Goal: Task Accomplishment & Management: Use online tool/utility

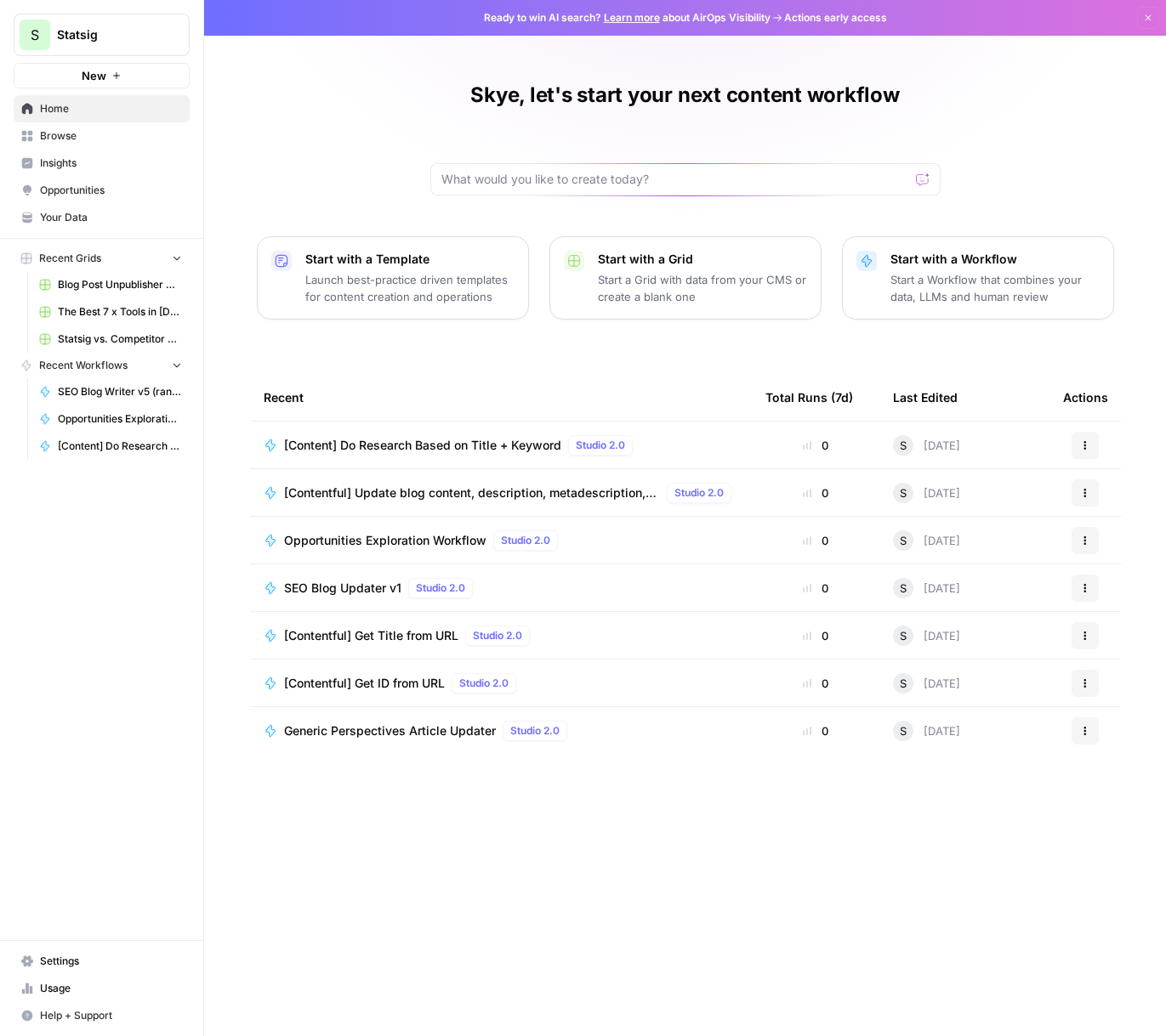
click at [117, 145] on link "Browse" at bounding box center [101, 136] width 176 height 27
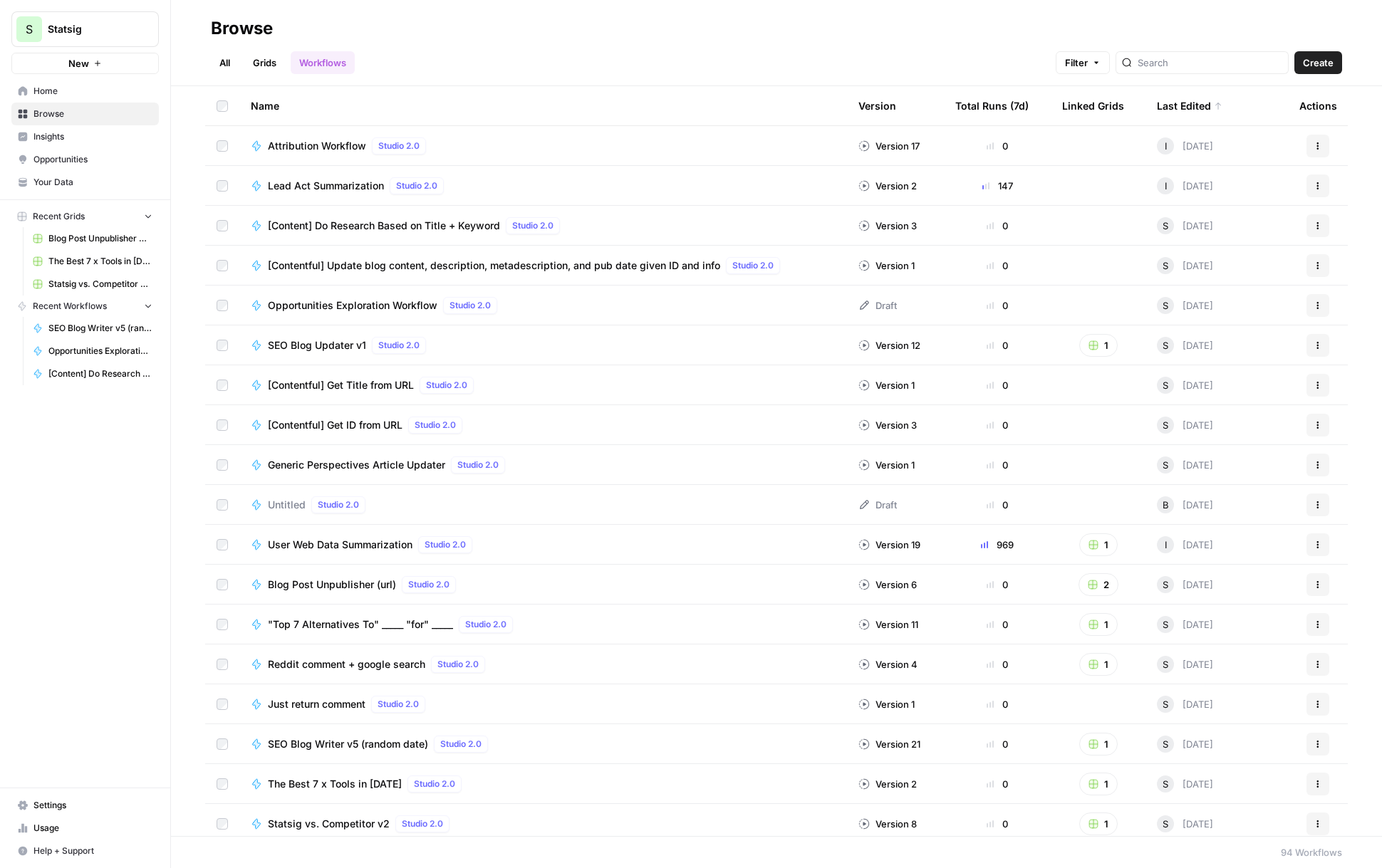
click at [265, 68] on link "Grids" at bounding box center [265, 63] width 41 height 23
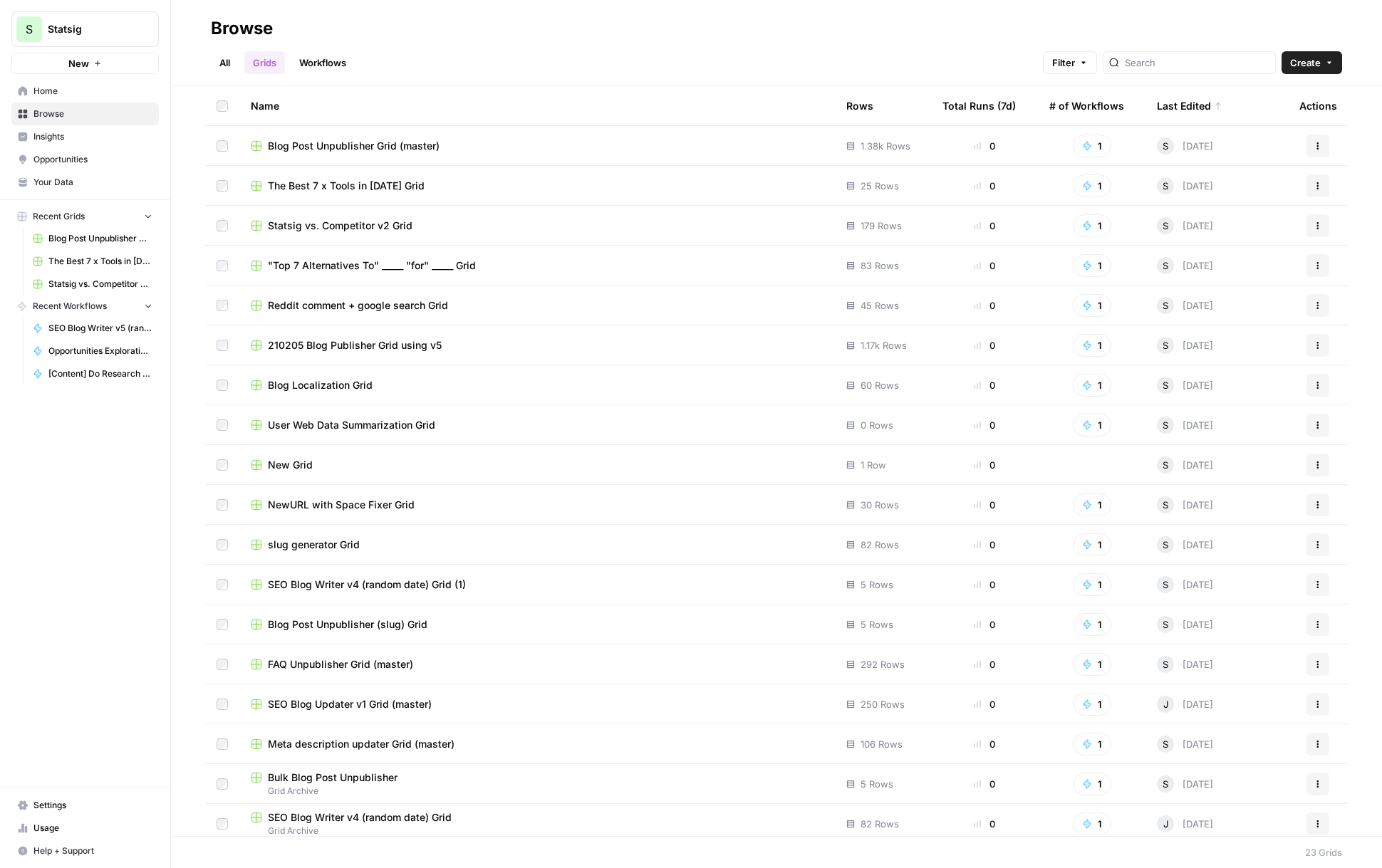
click at [971, 102] on div "Total Runs (7d)" at bounding box center [979, 106] width 74 height 39
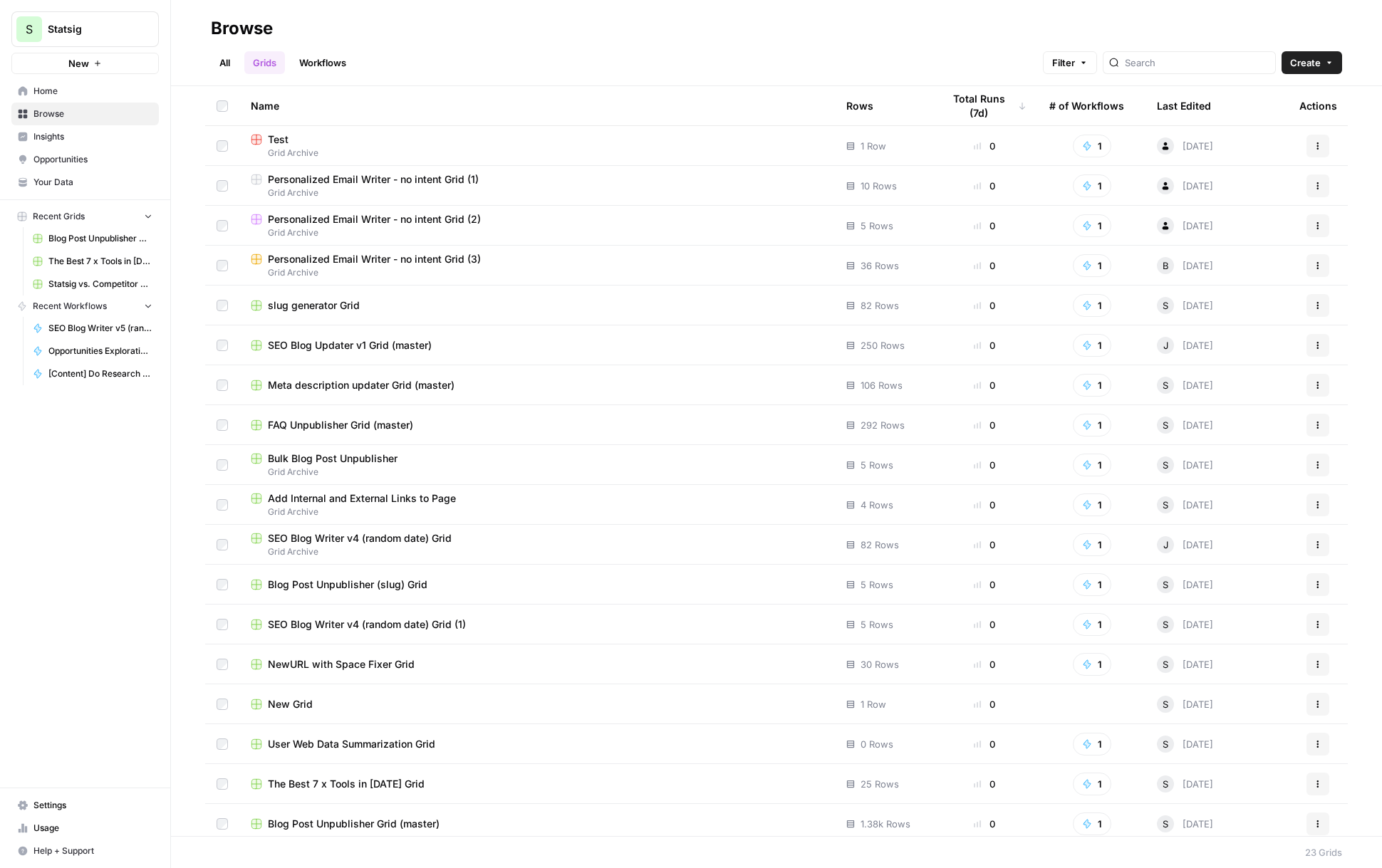
click at [976, 108] on div "Total Runs (7d)" at bounding box center [984, 106] width 84 height 39
click at [310, 67] on link "Workflows" at bounding box center [323, 63] width 65 height 23
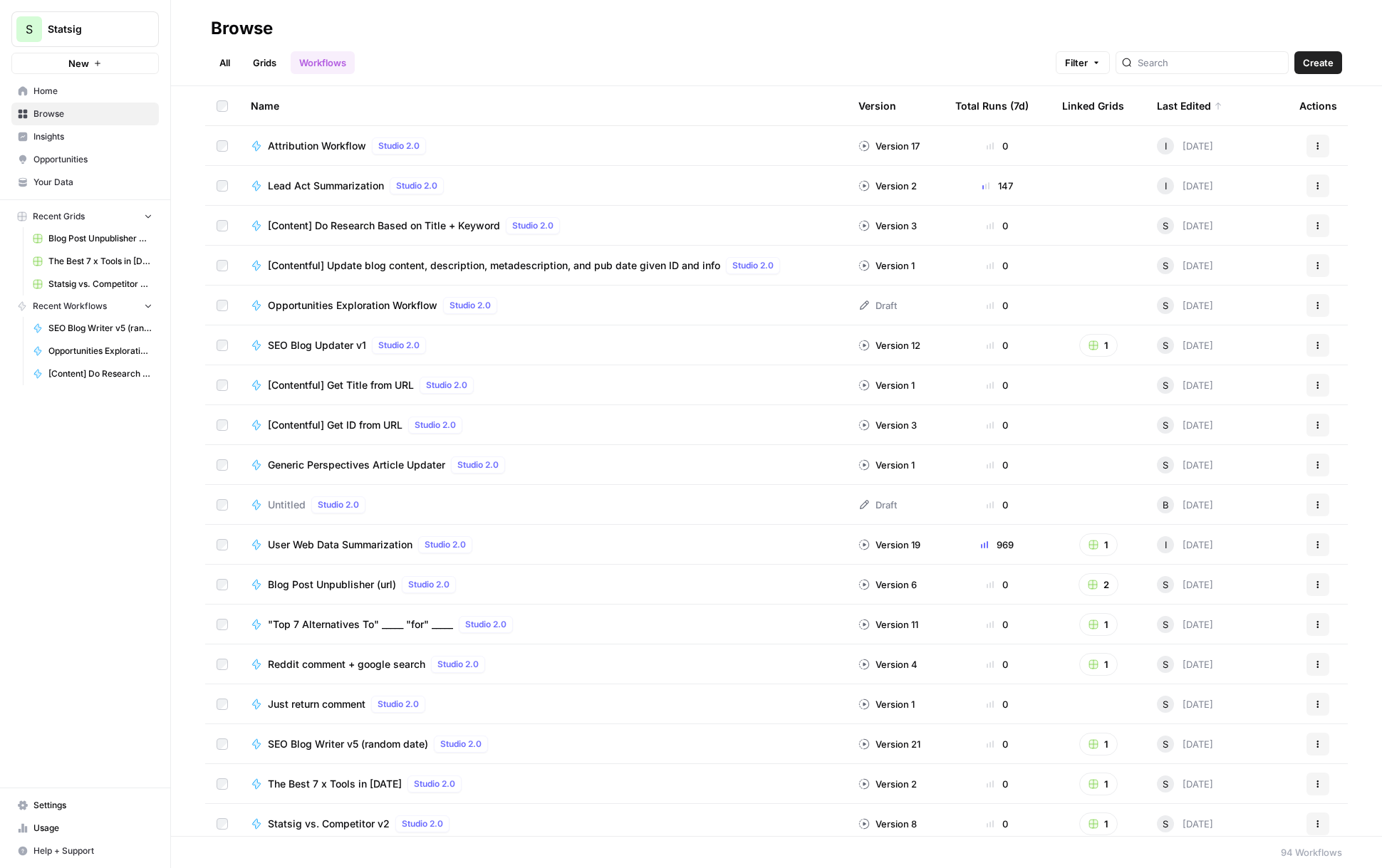
click at [310, 187] on span "Lead Act Summarization" at bounding box center [326, 185] width 116 height 14
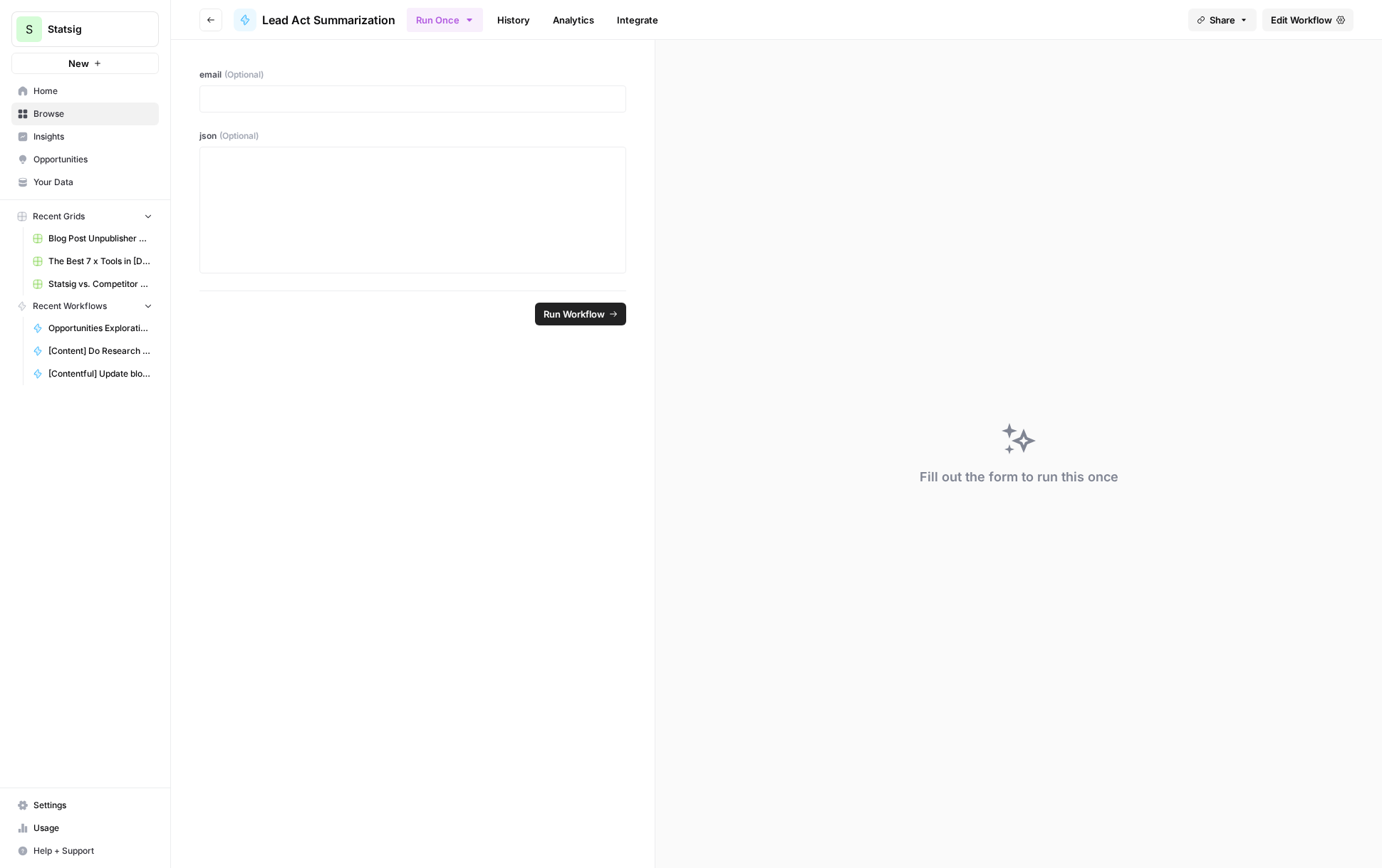
click at [513, 22] on link "History" at bounding box center [513, 20] width 50 height 23
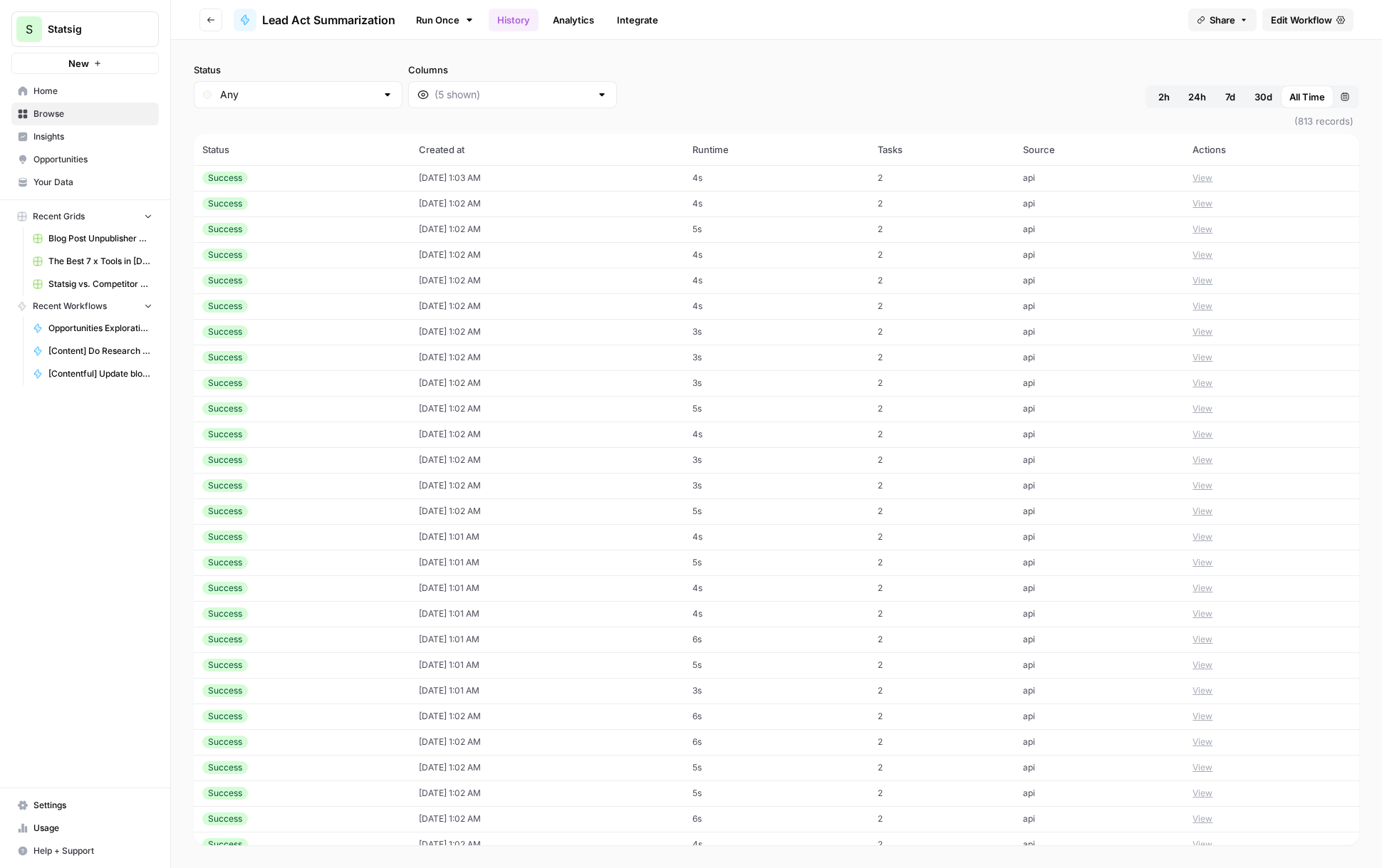
click at [976, 176] on button "View" at bounding box center [1202, 178] width 20 height 13
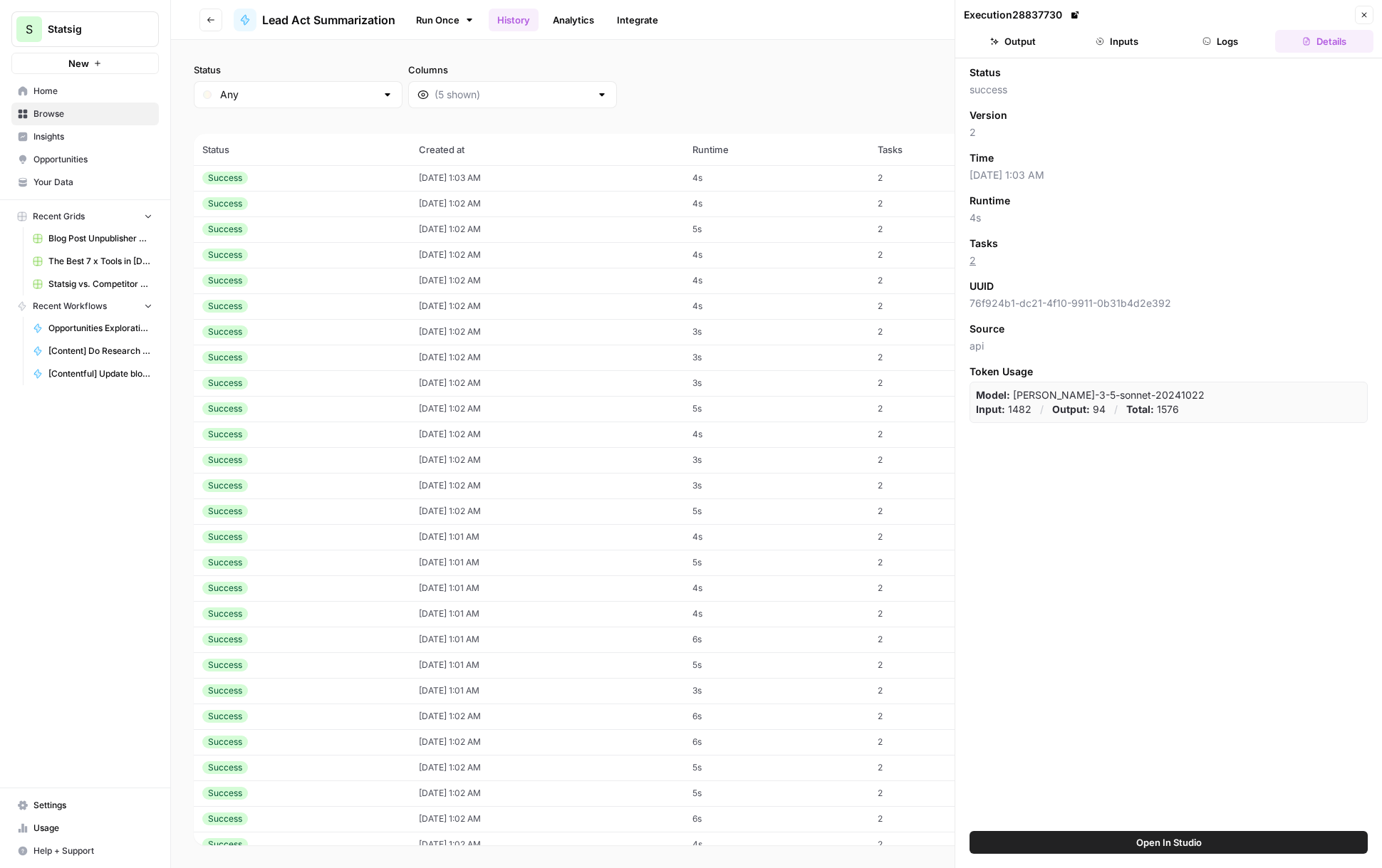
click at [976, 46] on button "Output" at bounding box center [1013, 42] width 98 height 23
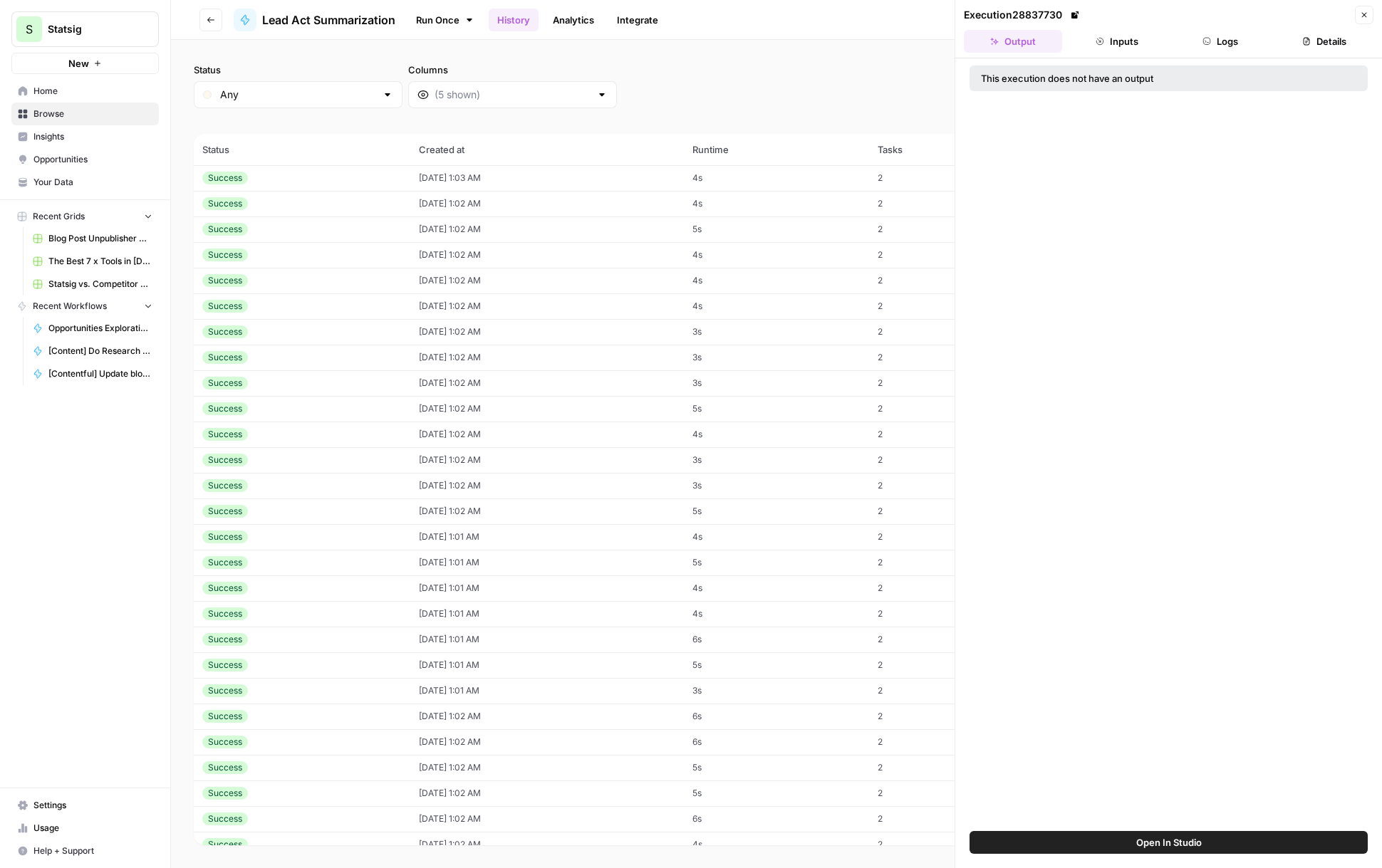
click at [976, 39] on button "Inputs" at bounding box center [1117, 42] width 98 height 23
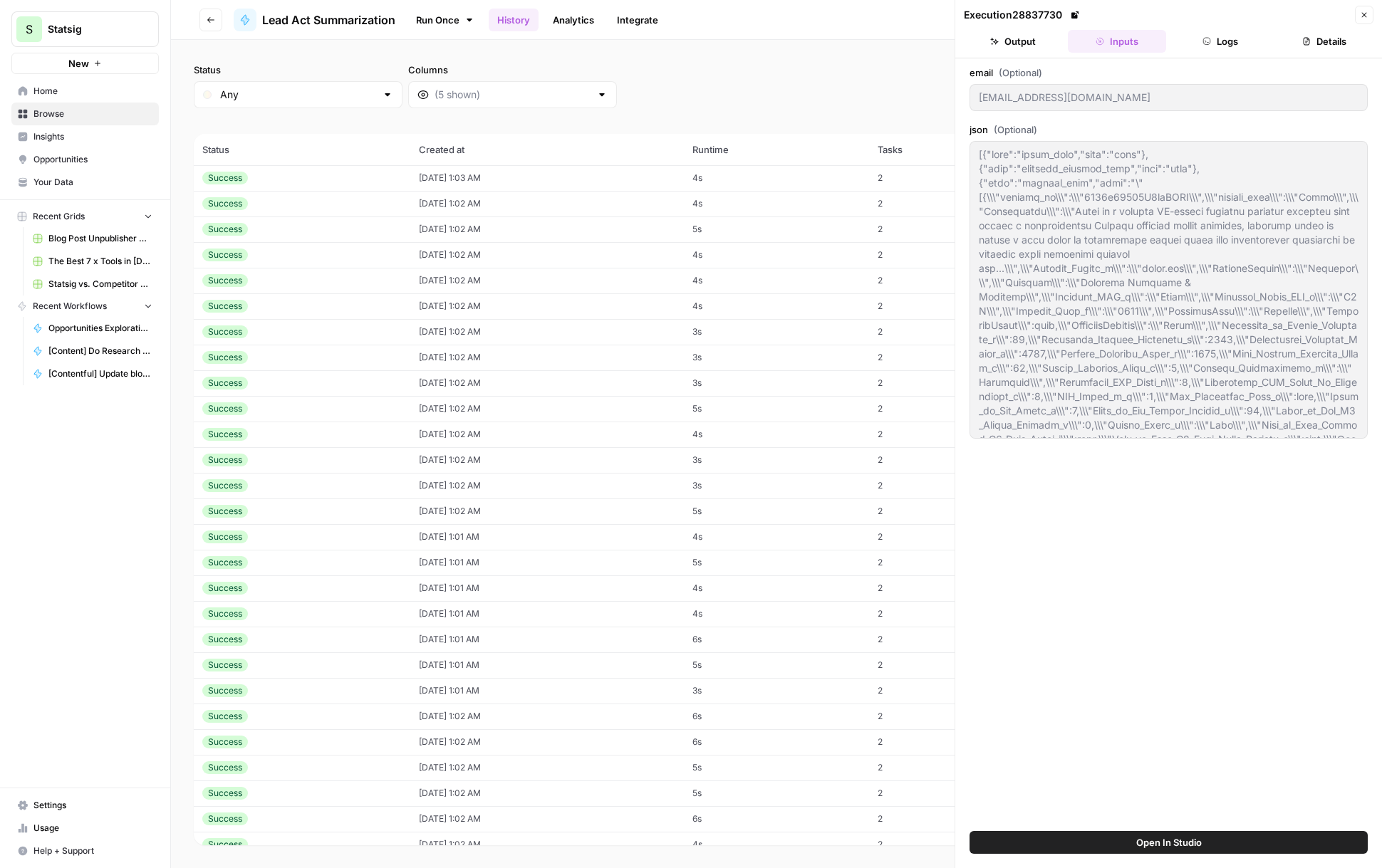
click at [976, 38] on button "Logs" at bounding box center [1221, 42] width 98 height 23
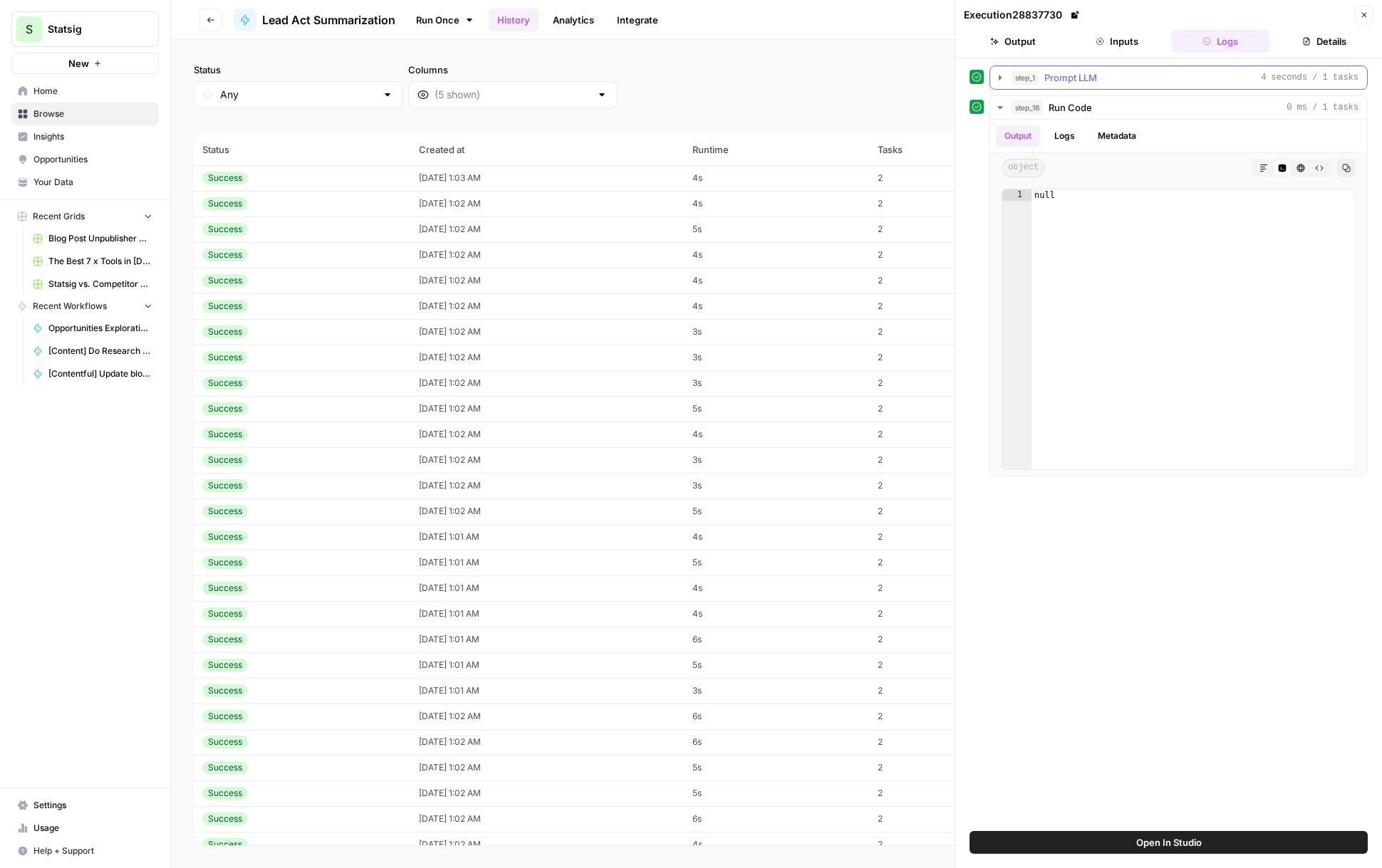
click at [976, 78] on icon "button" at bounding box center [1001, 78] width 11 height 11
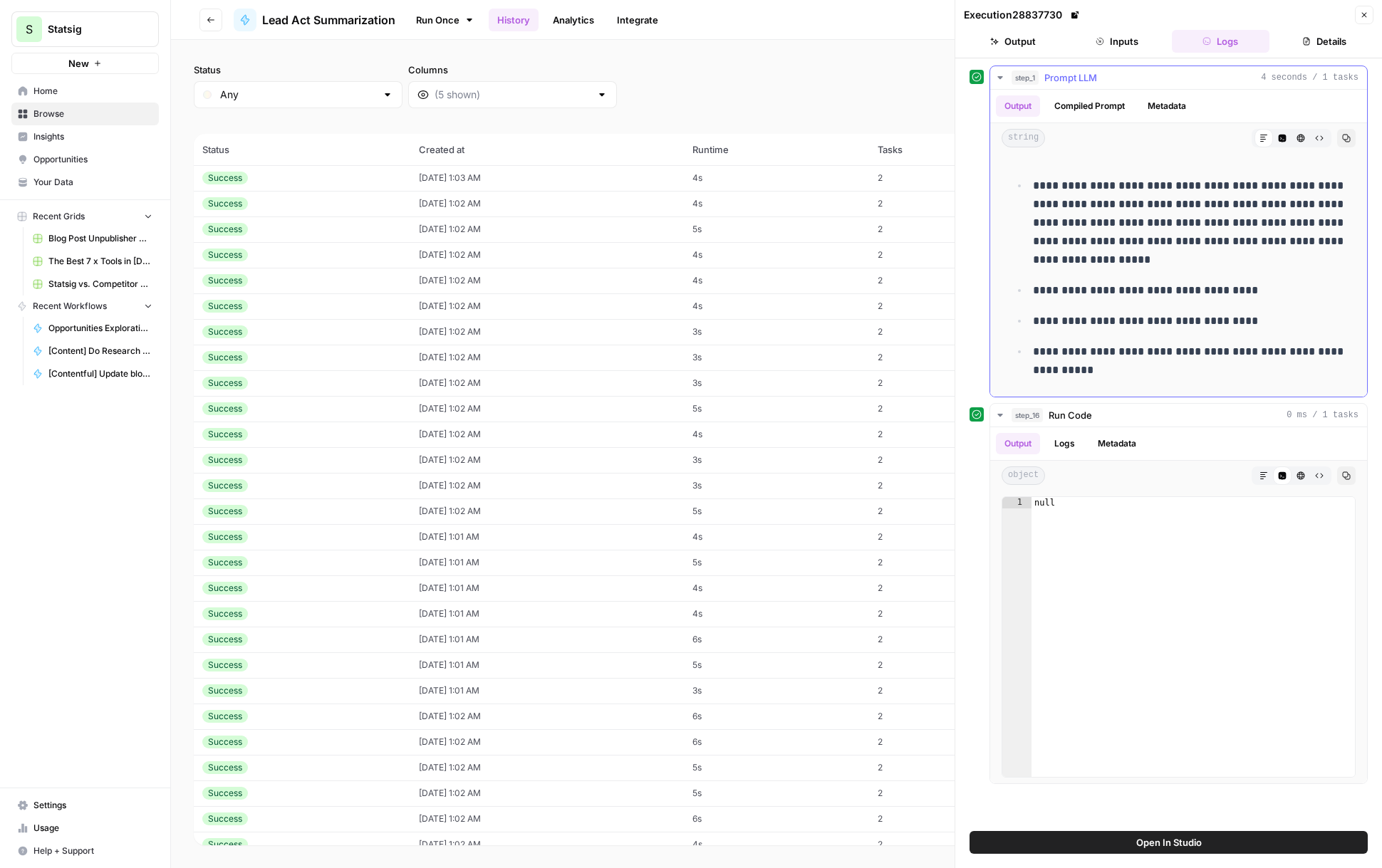
click at [976, 80] on icon "button" at bounding box center [1001, 78] width 11 height 11
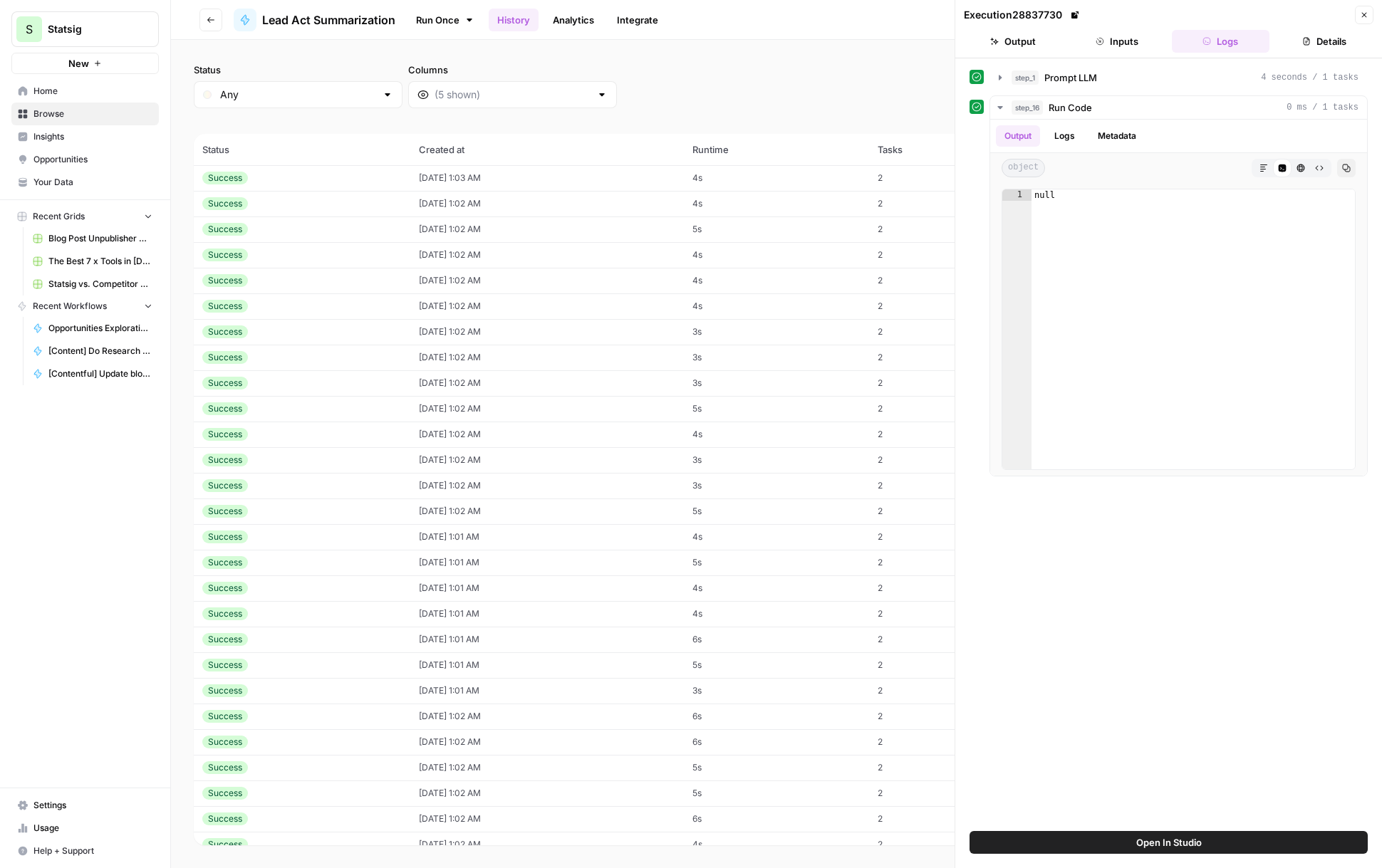
click at [976, 51] on button "Output" at bounding box center [1013, 42] width 98 height 23
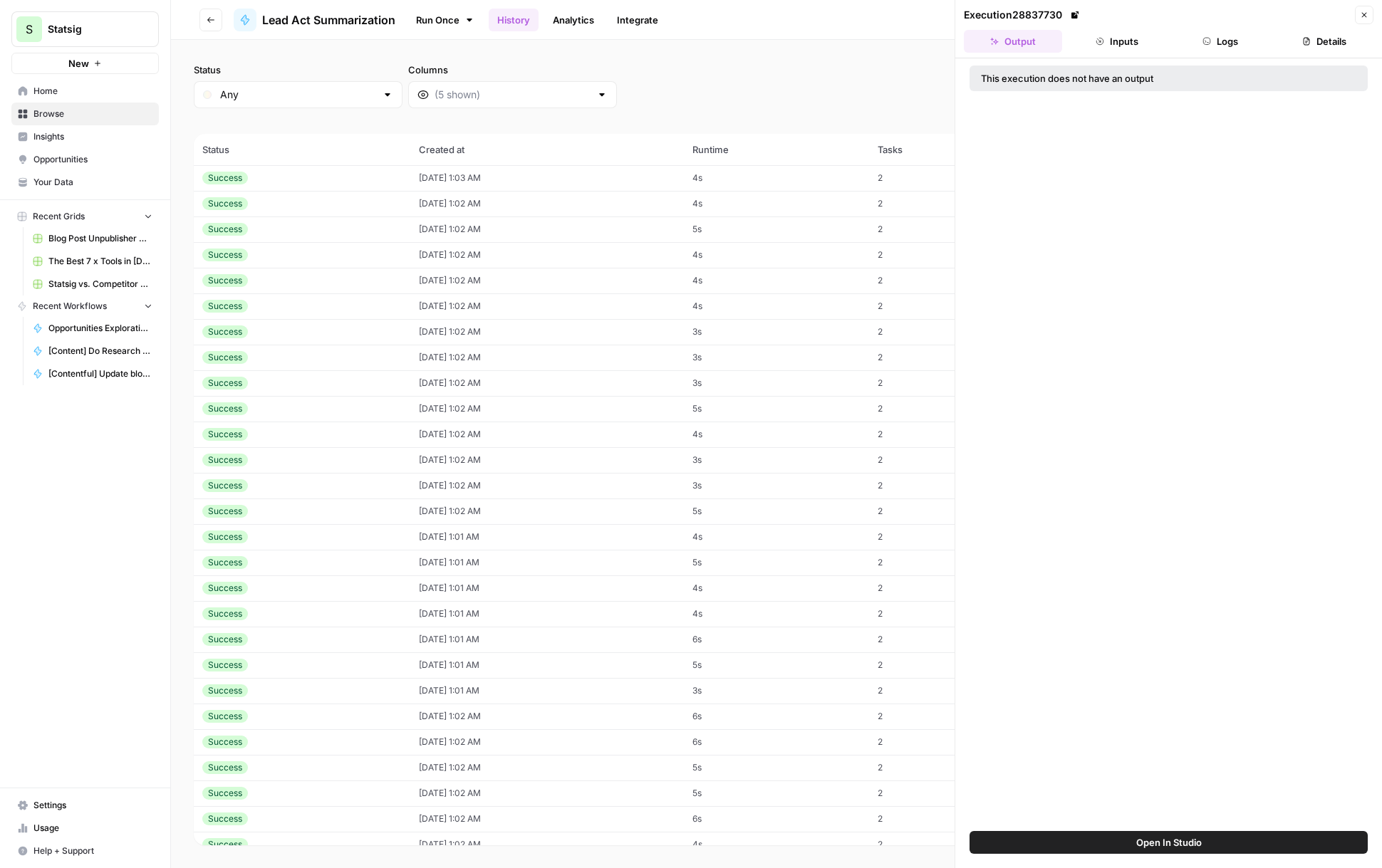
drag, startPoint x: 756, startPoint y: 82, endPoint x: 736, endPoint y: 75, distance: 21.2
click at [753, 81] on div "Status Any Columns 2h 24h 7d 30d All Time Custom range" at bounding box center [776, 86] width 1166 height 46
click at [211, 18] on icon "button" at bounding box center [211, 20] width 8 height 8
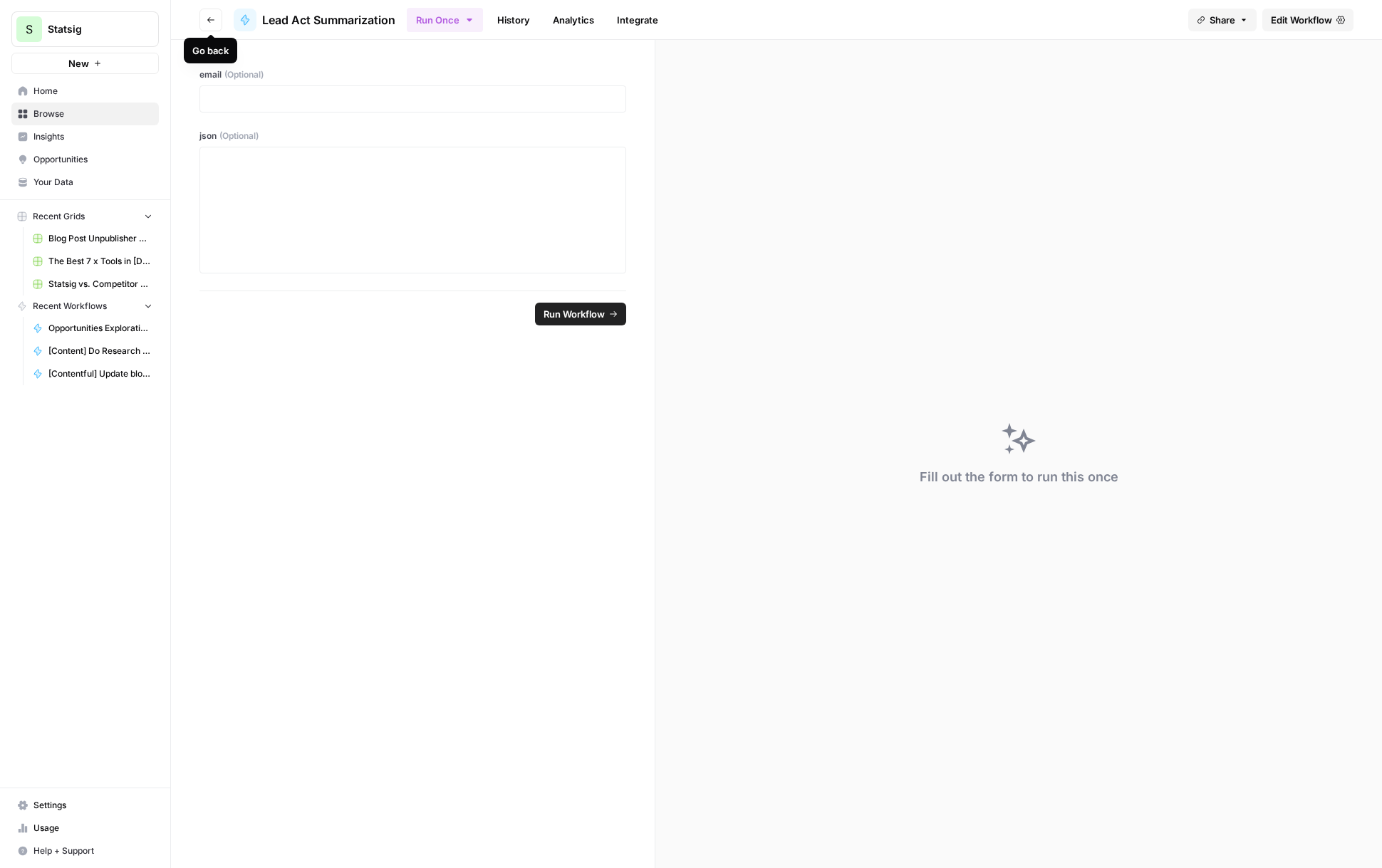
click at [215, 25] on button "Go back" at bounding box center [211, 20] width 23 height 23
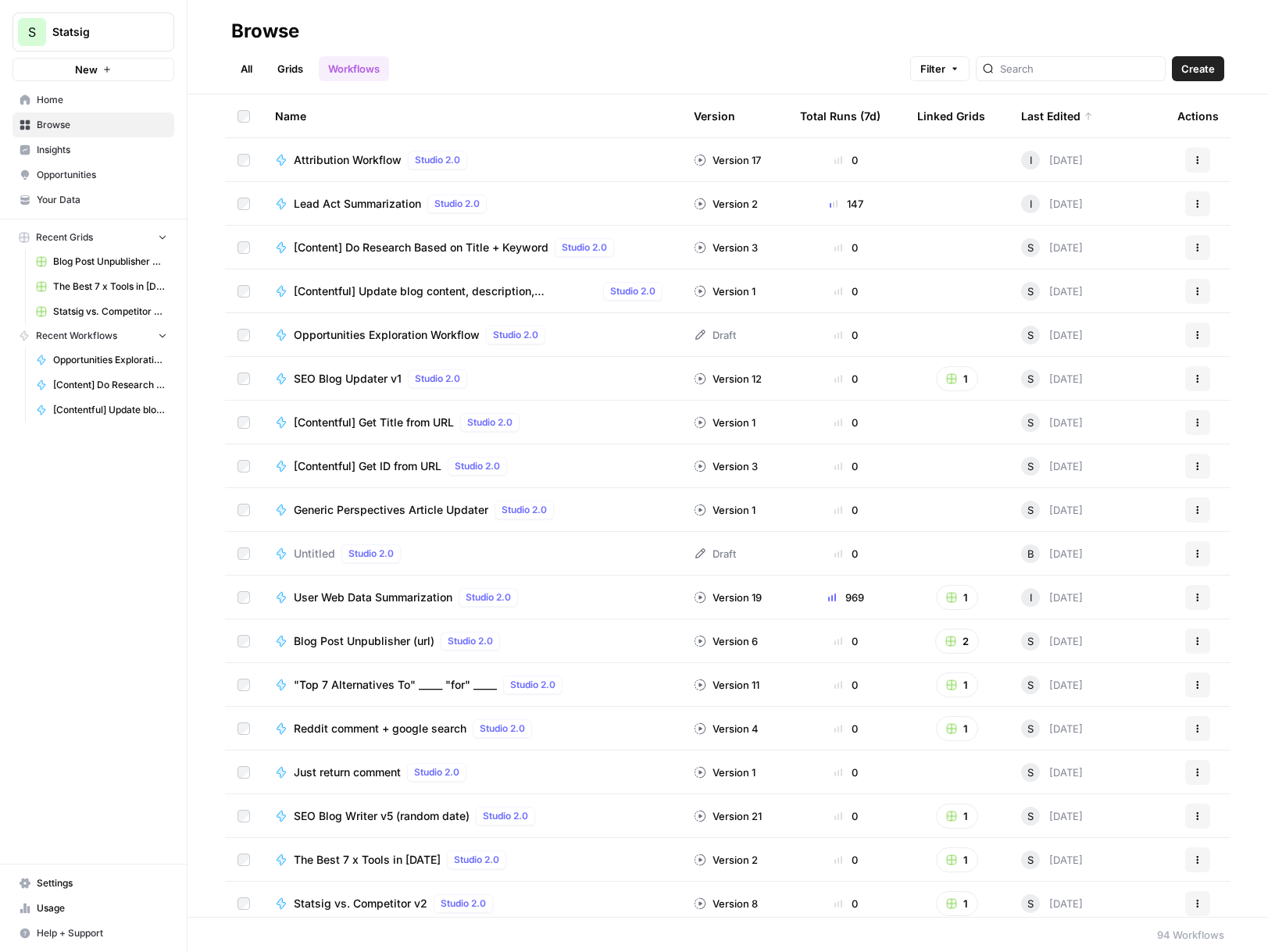
click at [376, 201] on span "Lead Act Summarization" at bounding box center [357, 203] width 127 height 15
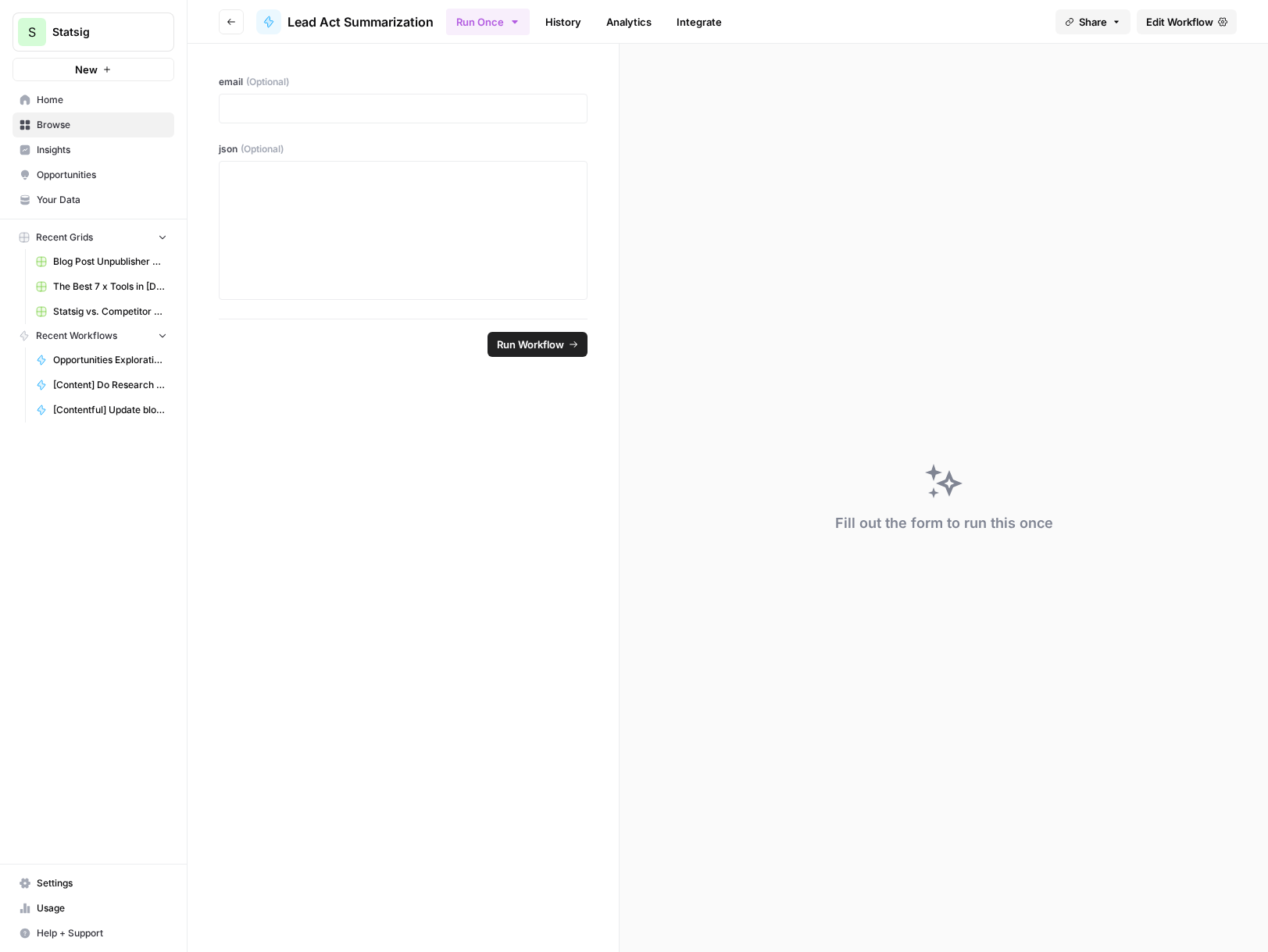
click at [583, 28] on link "History" at bounding box center [562, 21] width 55 height 25
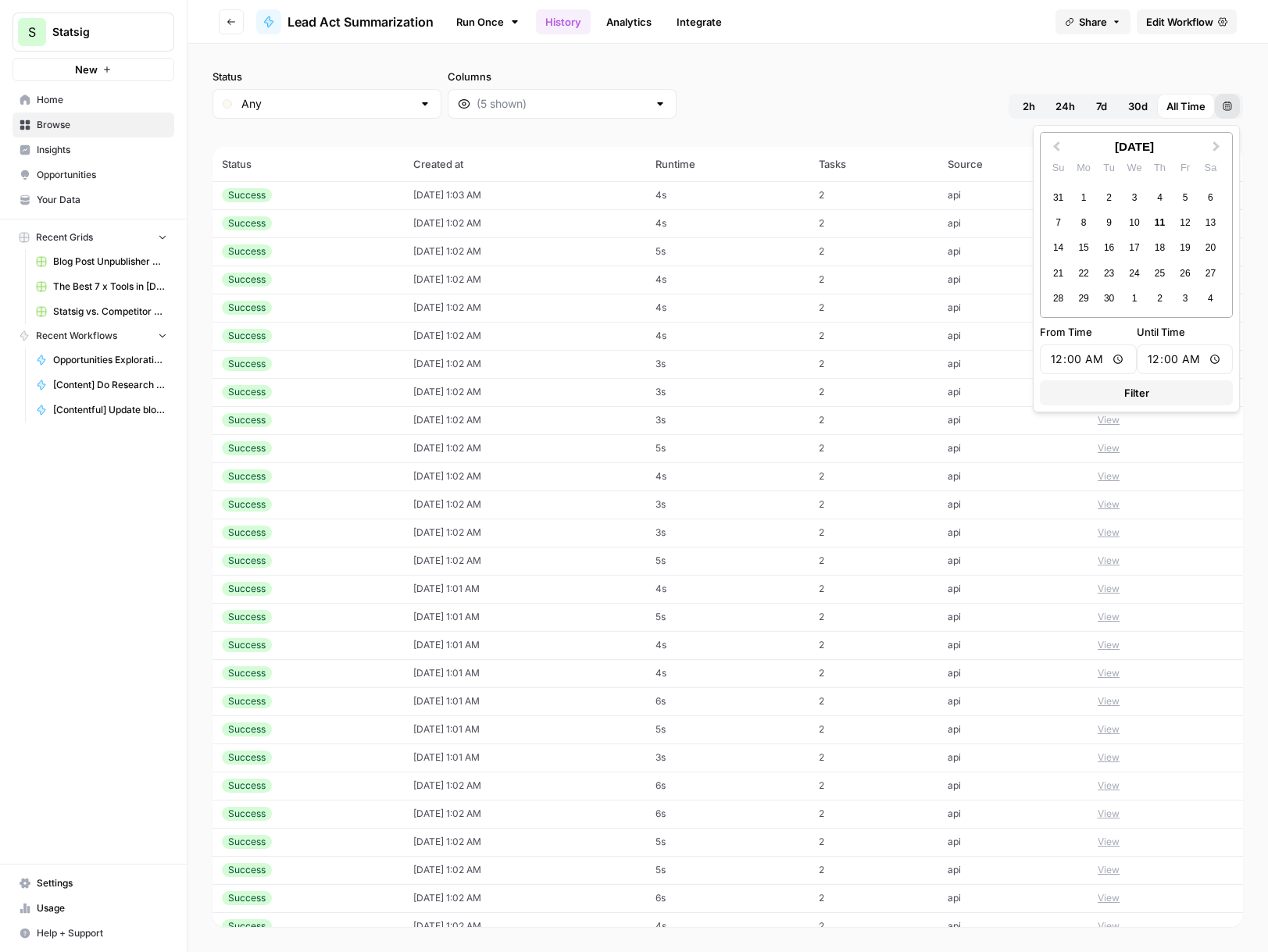
drag, startPoint x: 1222, startPoint y: 106, endPoint x: 1189, endPoint y: 80, distance: 42.0
click at [1070, 80] on div "Status Any Columns 2h 24h 7d 30d All Time Custom range" at bounding box center [727, 94] width 1031 height 50
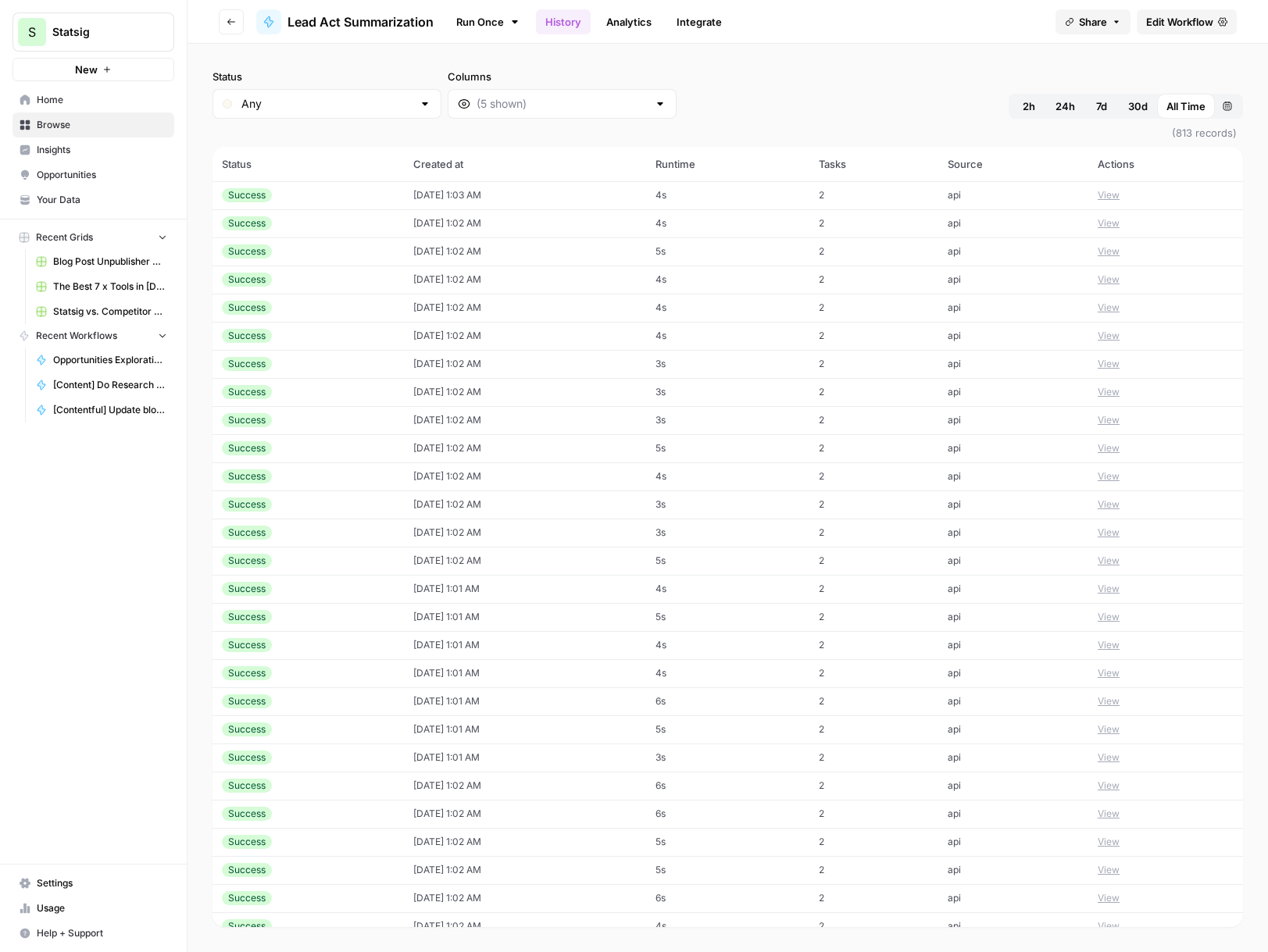
click at [1070, 85] on div "Status Any Columns 2h 24h 7d 30d All Time Custom range" at bounding box center [727, 94] width 1031 height 50
click at [476, 106] on input "Columns" at bounding box center [561, 103] width 171 height 15
click at [474, 294] on span "json" at bounding box center [506, 296] width 138 height 15
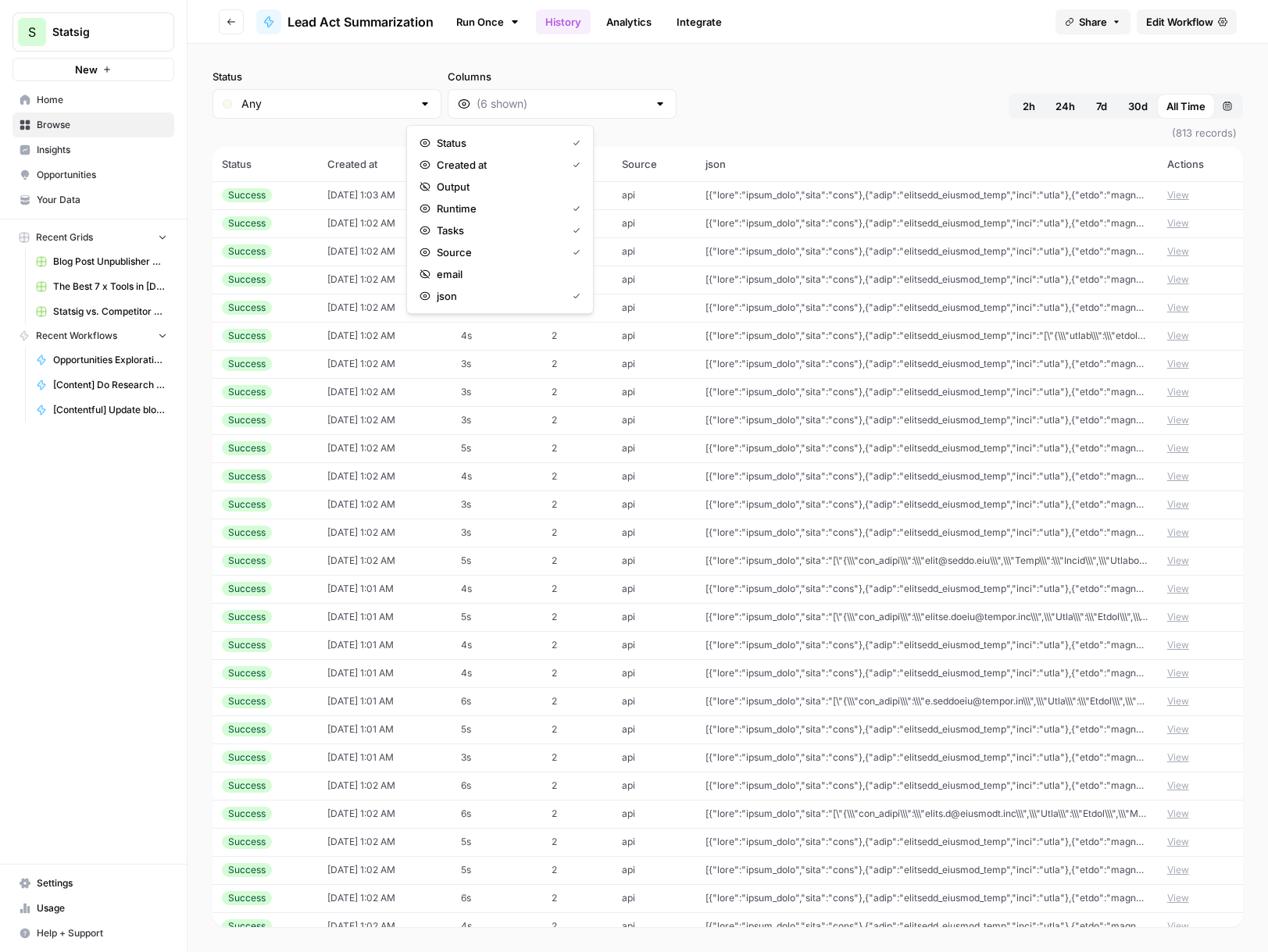
click at [922, 157] on th "json" at bounding box center [927, 164] width 462 height 34
drag, startPoint x: 870, startPoint y: 192, endPoint x: 889, endPoint y: 468, distance: 276.7
click at [888, 473] on tbody "Success [DATE] 1:03 AM 4s 2 api View Success [DATE] 1:02 AM 4s 2 api View Succe…" at bounding box center [727, 743] width 1031 height 1125
click at [852, 81] on div "Status Any Columns 2h 24h 7d 30d All Time Custom range" at bounding box center [727, 94] width 1031 height 50
click at [1070, 26] on span "Edit Workflow" at bounding box center [1179, 21] width 67 height 15
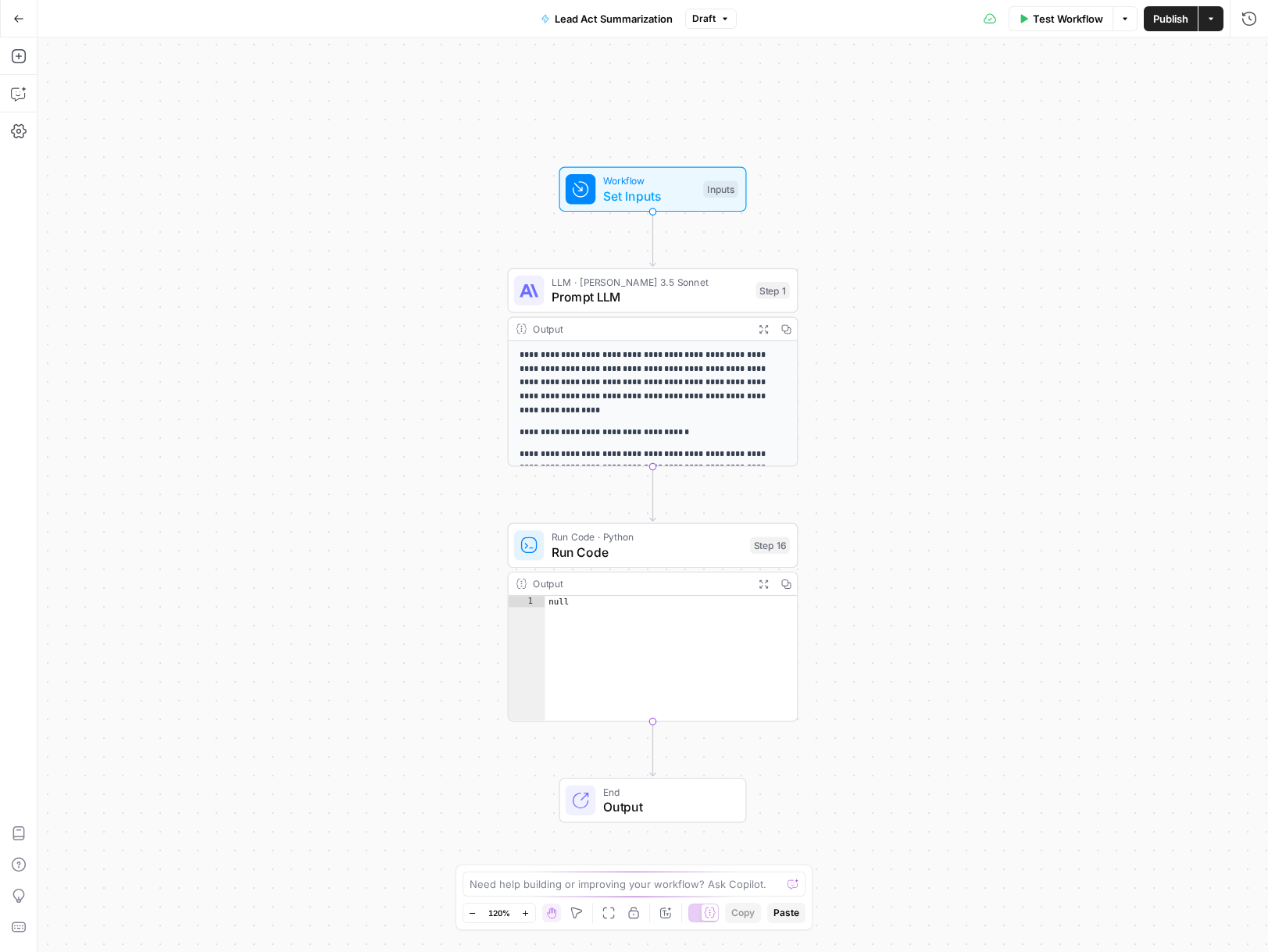
click at [1070, 23] on button "Actions" at bounding box center [1211, 19] width 25 height 25
click at [816, 107] on div "**********" at bounding box center [653, 494] width 1230 height 914
click at [27, 29] on button "Go Back" at bounding box center [18, 18] width 28 height 28
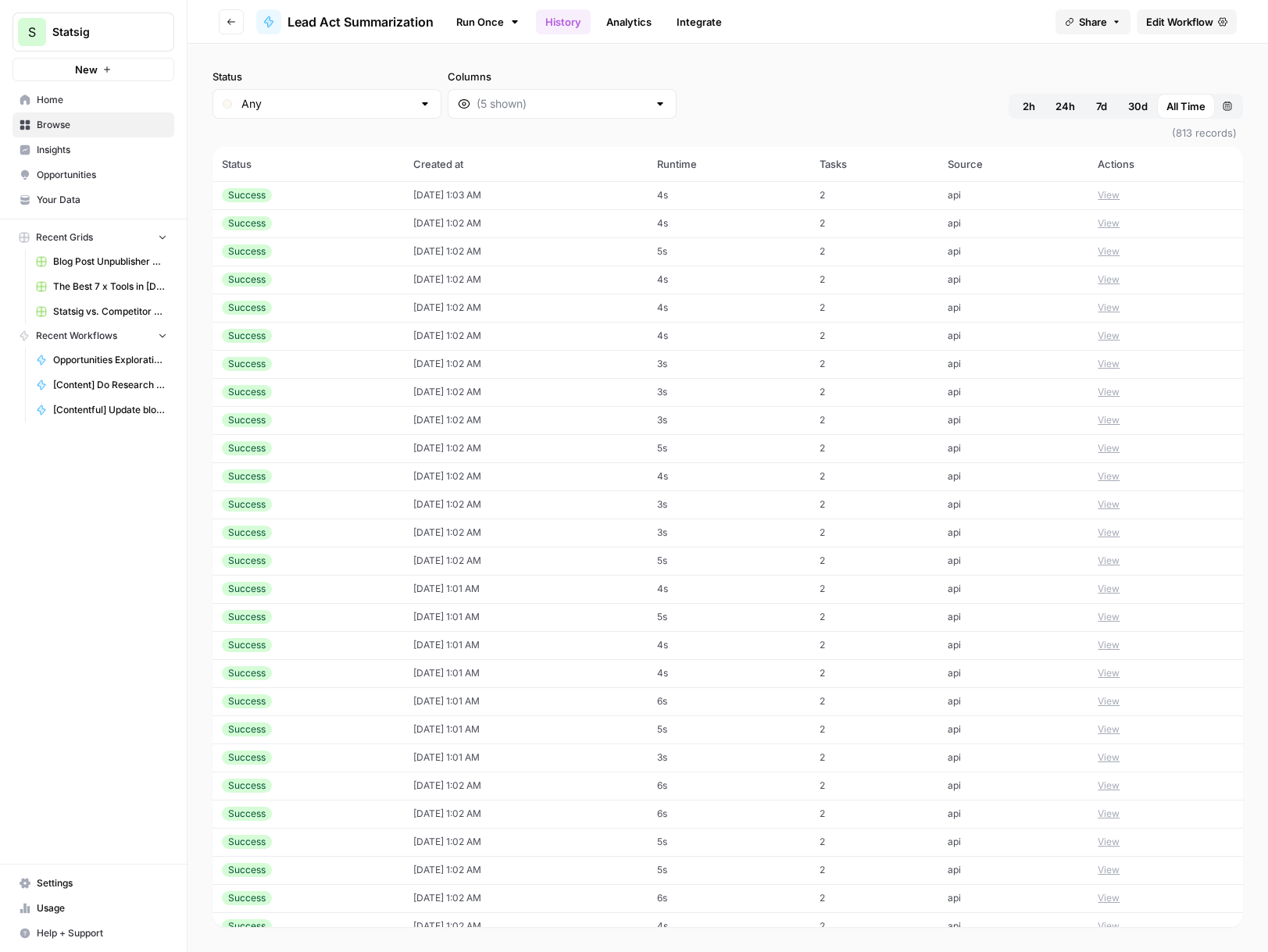
click at [232, 17] on icon "button" at bounding box center [231, 21] width 9 height 9
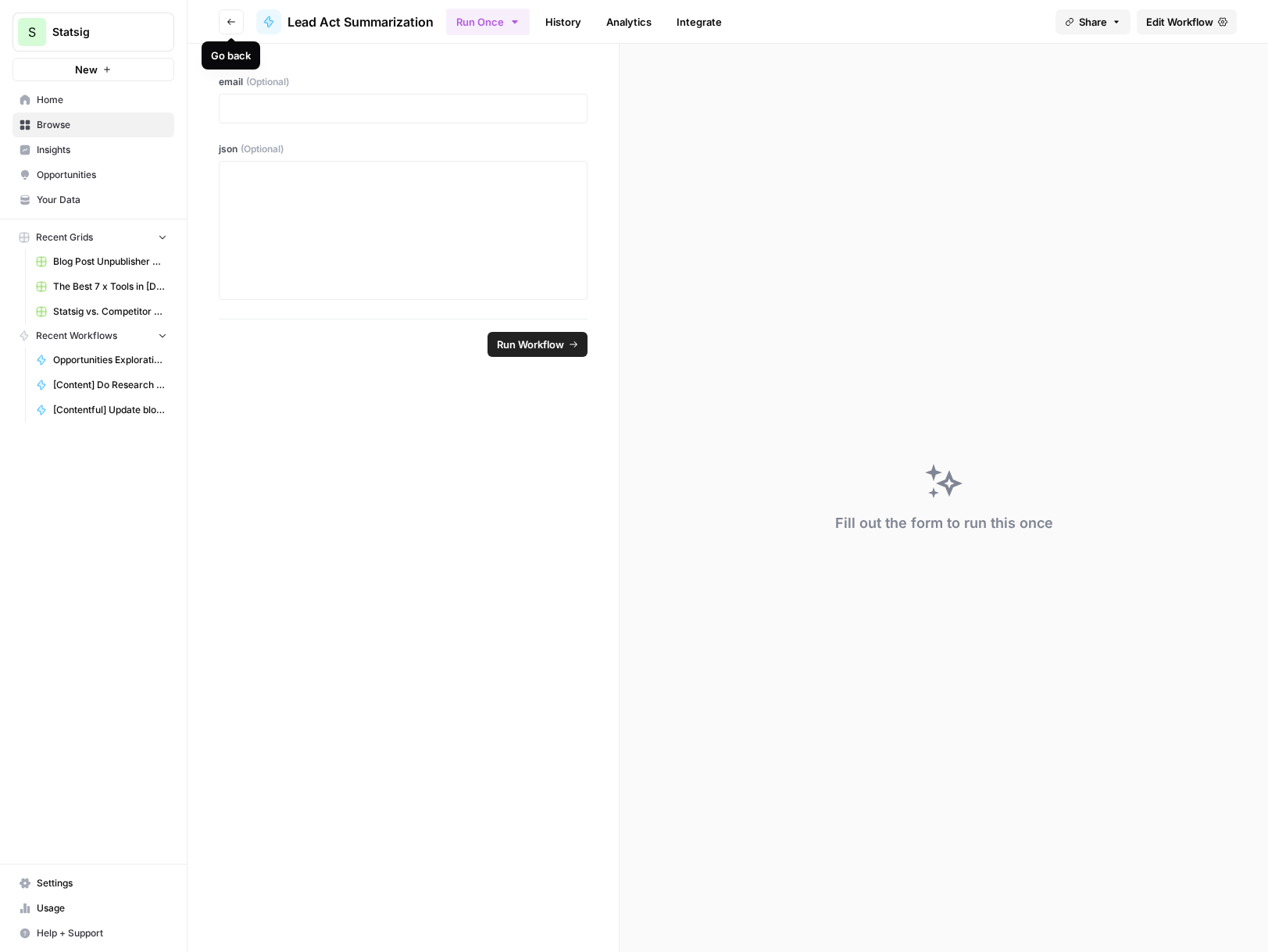
click at [230, 25] on icon "button" at bounding box center [231, 21] width 9 height 9
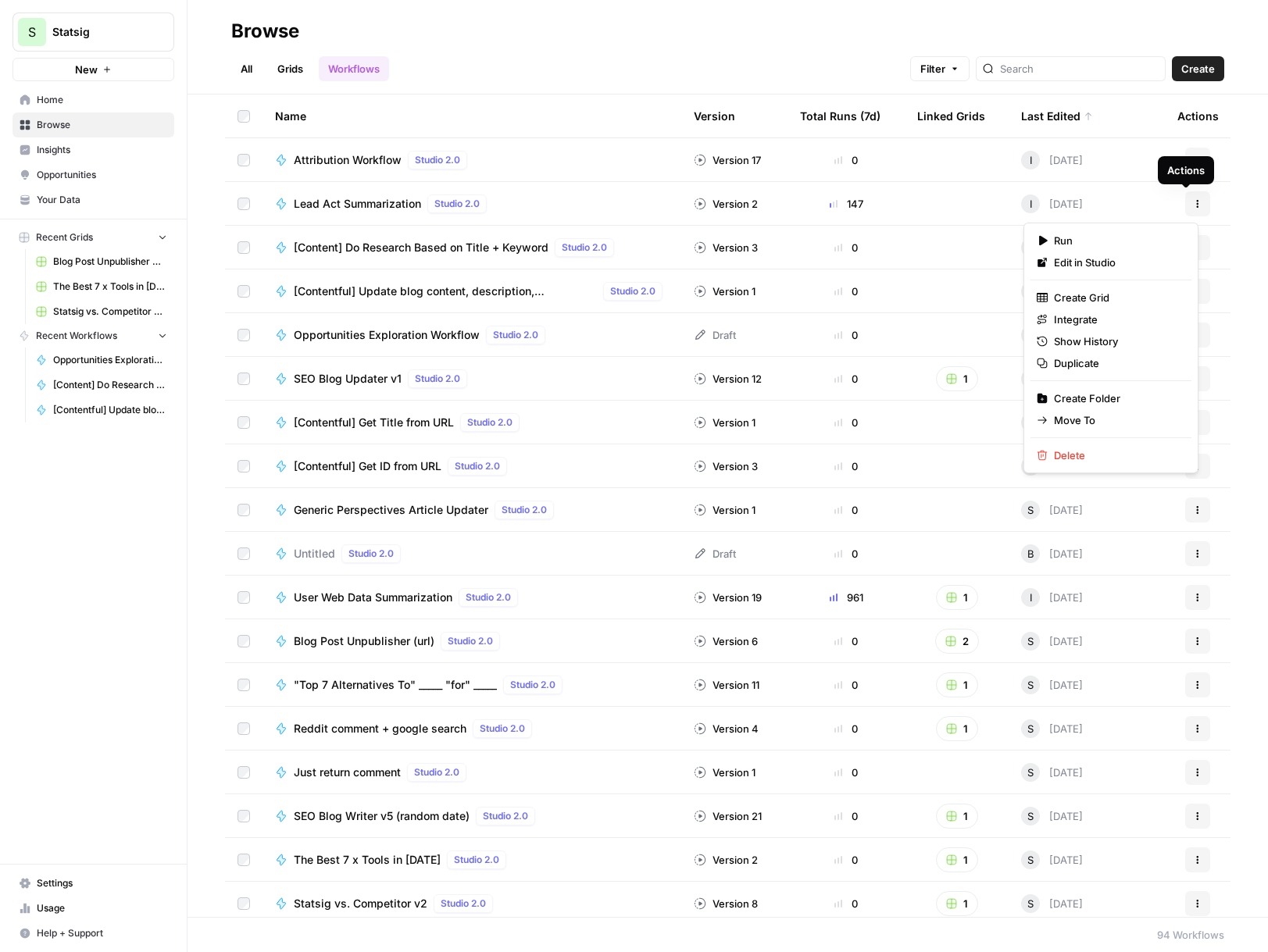
click at [1070, 204] on button "Actions" at bounding box center [1197, 204] width 25 height 25
click at [1070, 366] on span "Duplicate" at bounding box center [1117, 363] width 125 height 15
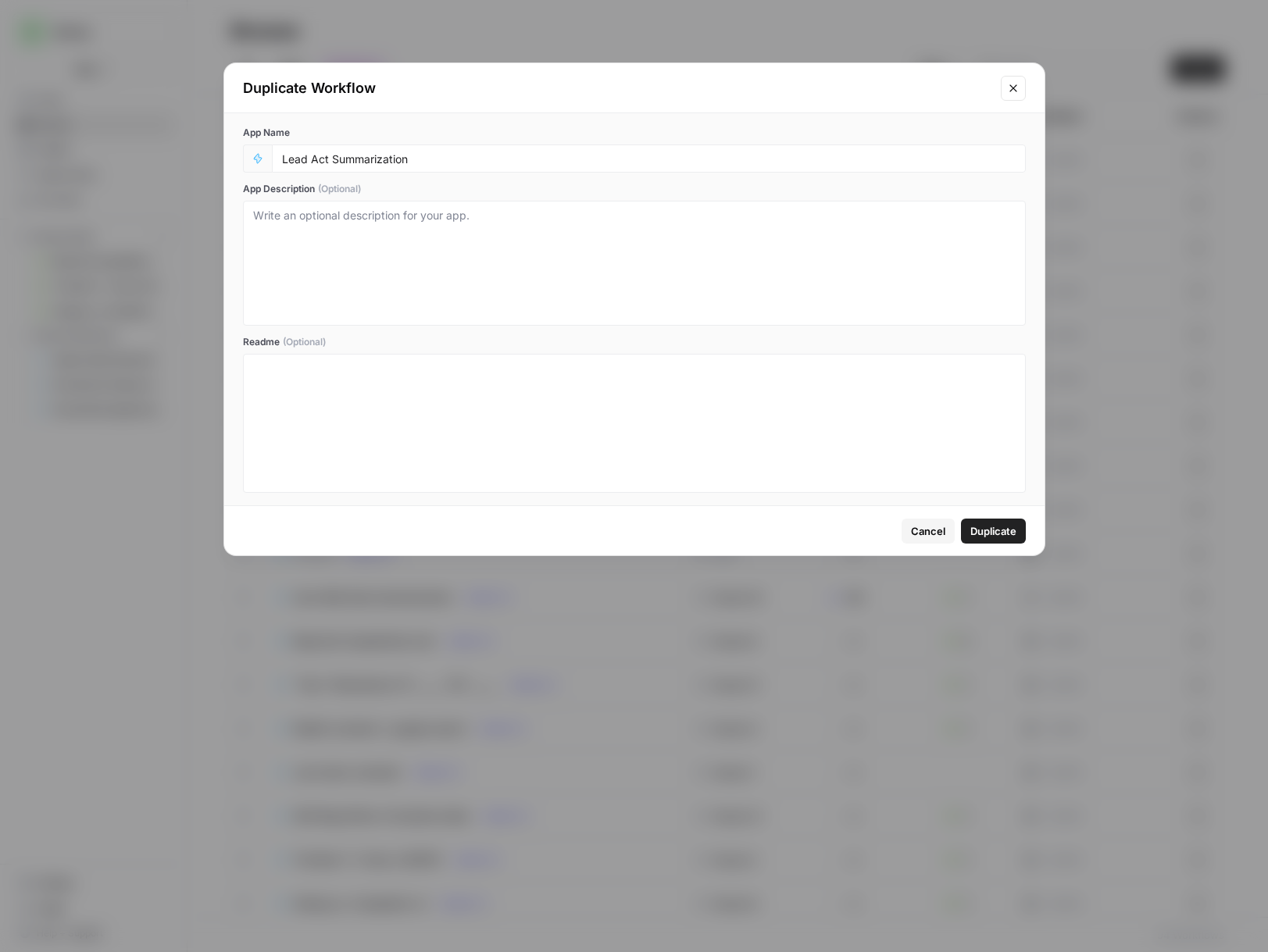
click at [1004, 523] on span "Duplicate" at bounding box center [992, 530] width 46 height 15
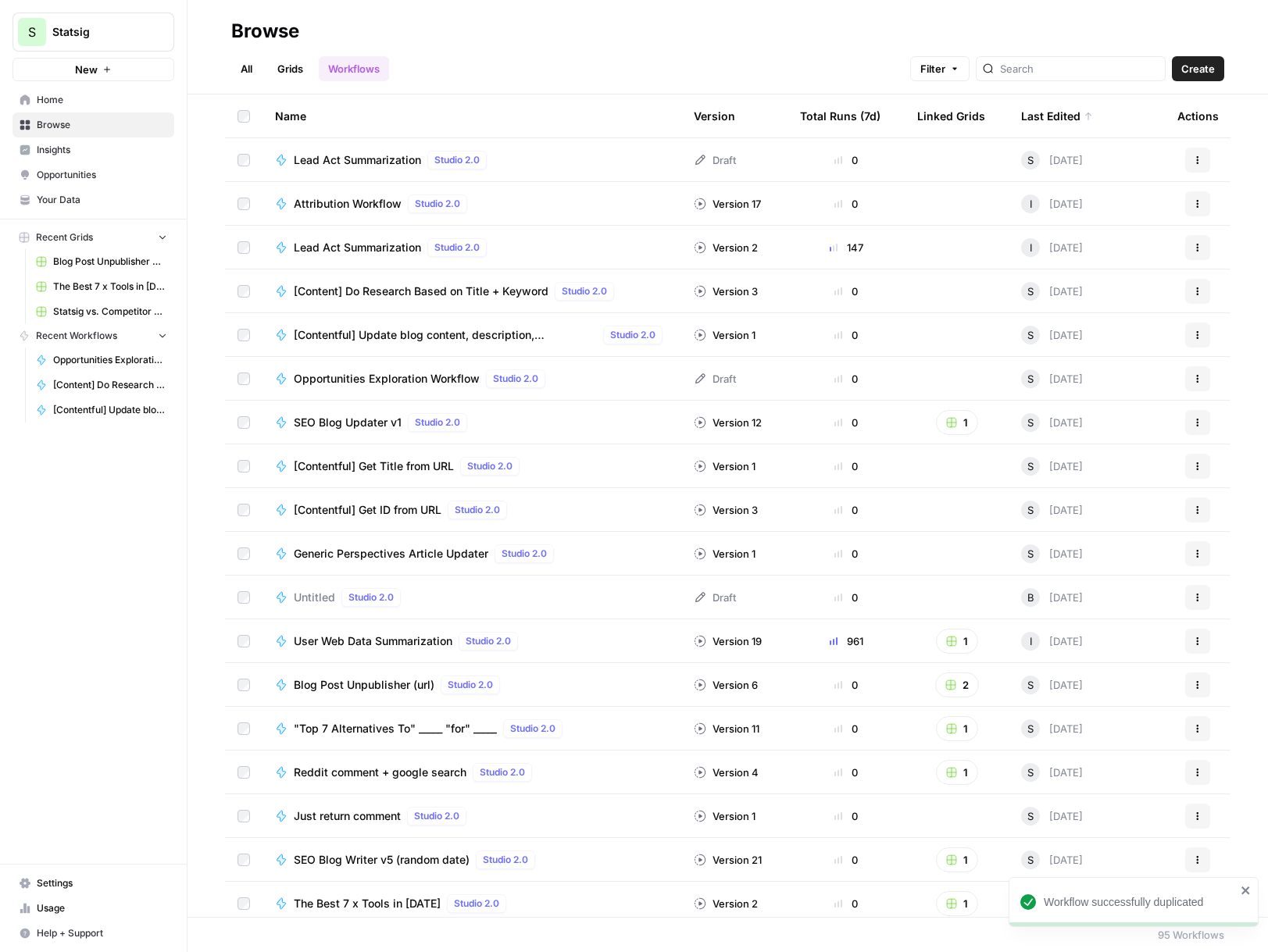
click at [393, 168] on div "Lead Act Summarization Studio 2.0" at bounding box center [393, 159] width 199 height 19
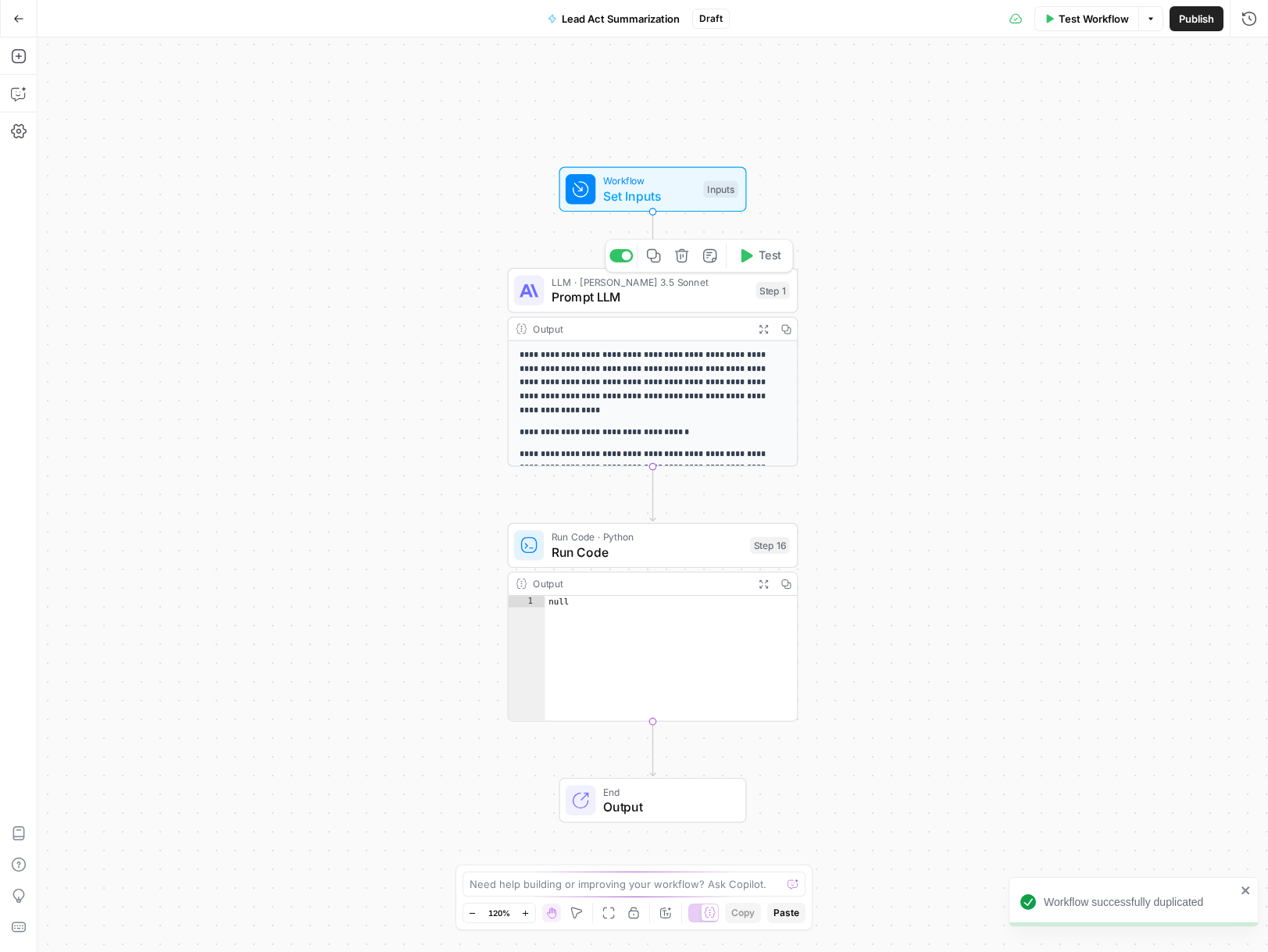
click at [642, 291] on span "Prompt LLM" at bounding box center [650, 296] width 197 height 19
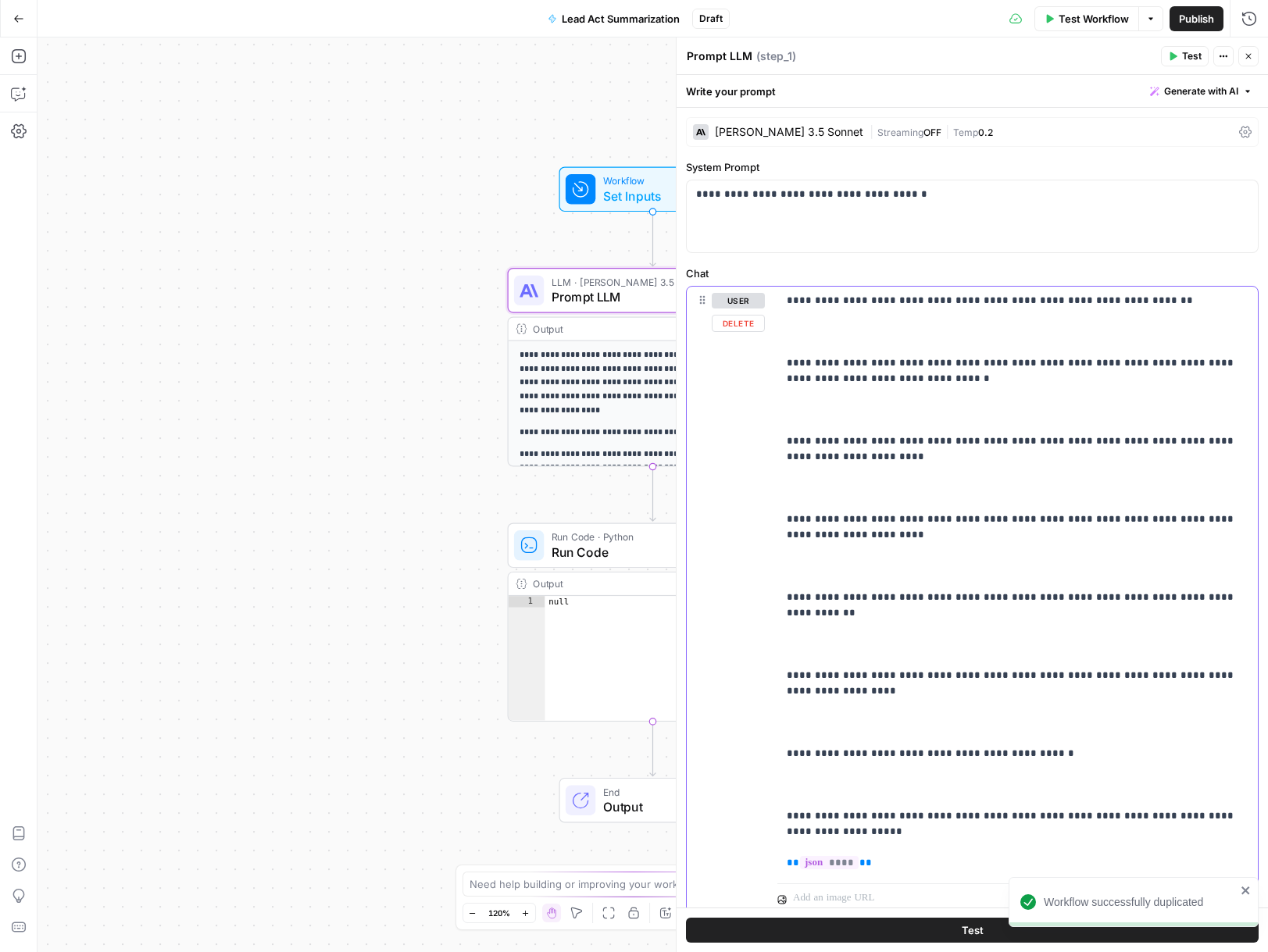
click at [843, 349] on p "**********" at bounding box center [1011, 581] width 450 height 578
click at [782, 223] on div "**********" at bounding box center [972, 216] width 571 height 72
click at [781, 223] on div "**********" at bounding box center [972, 216] width 571 height 72
click at [781, 221] on div "**********" at bounding box center [972, 216] width 571 height 72
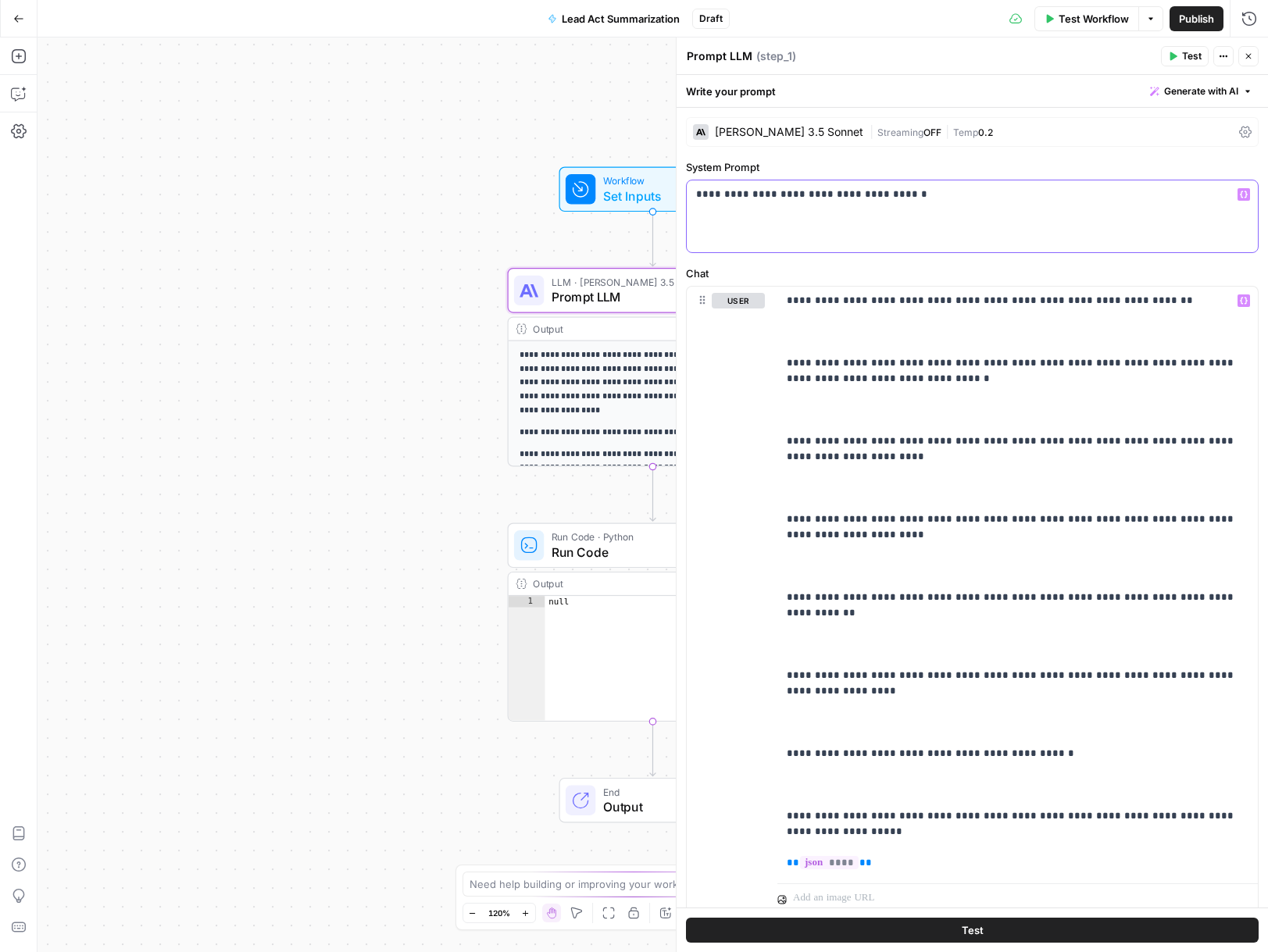
click at [775, 203] on div "**********" at bounding box center [972, 216] width 571 height 72
copy p "**********"
click at [859, 407] on p "**********" at bounding box center [1011, 581] width 450 height 578
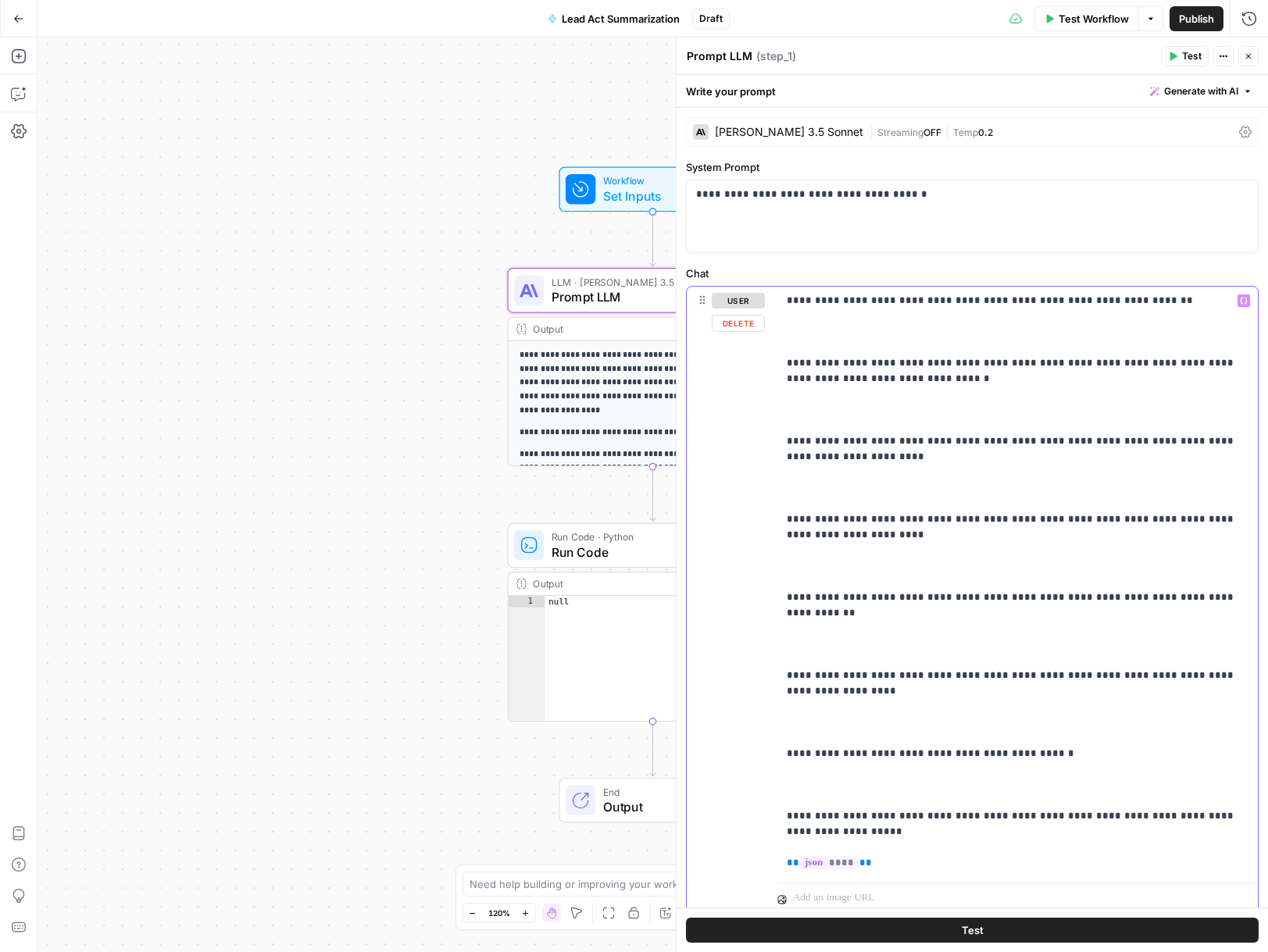
click at [740, 439] on div "user Delete" at bounding box center [738, 600] width 53 height 615
click at [810, 425] on p "**********" at bounding box center [1011, 581] width 450 height 578
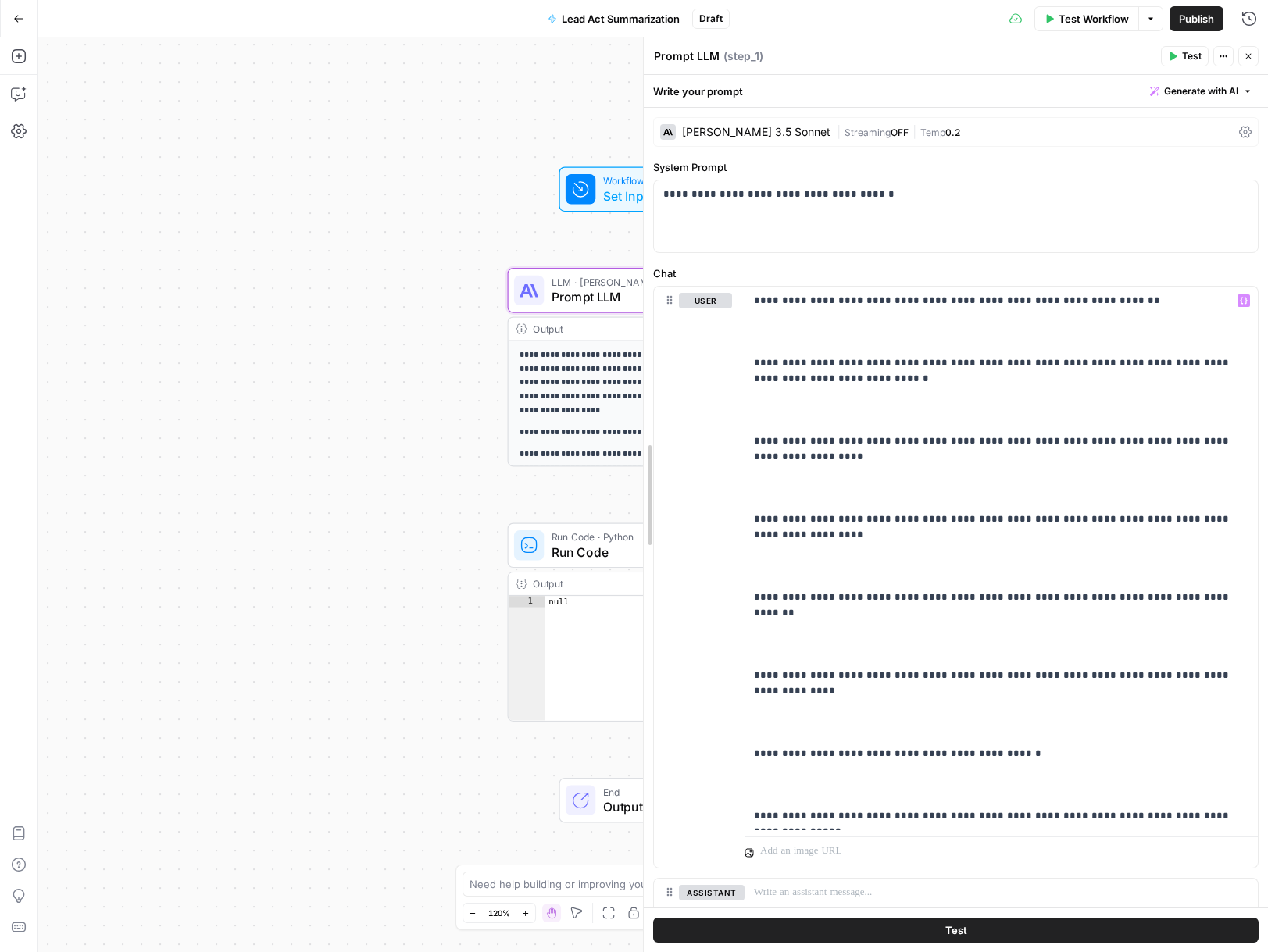
drag, startPoint x: 676, startPoint y: 416, endPoint x: 296, endPoint y: 432, distance: 380.3
click at [285, 432] on body "**********" at bounding box center [634, 476] width 1268 height 952
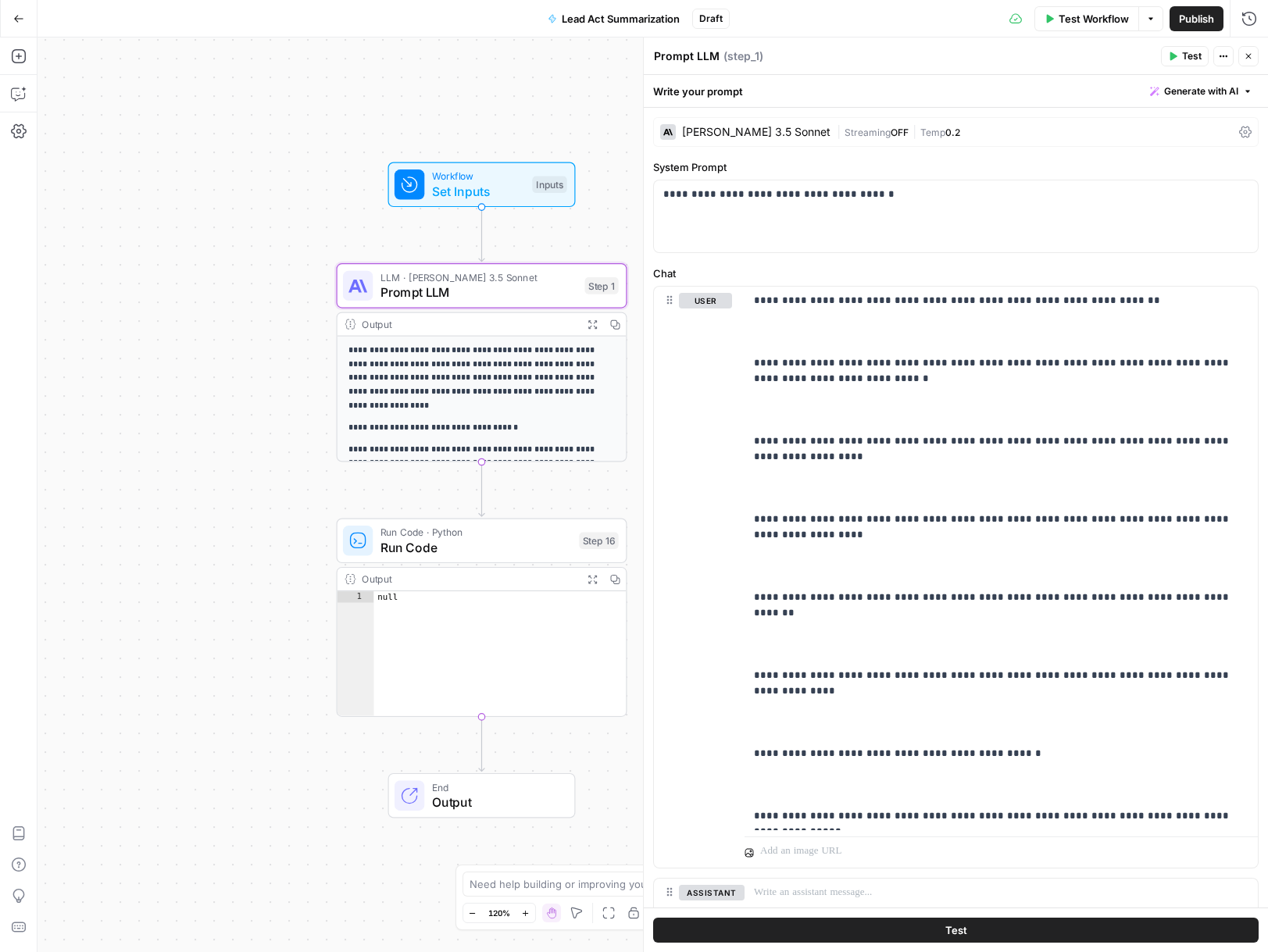
drag, startPoint x: 451, startPoint y: 417, endPoint x: 291, endPoint y: 408, distance: 160.3
click at [288, 411] on div "**********" at bounding box center [653, 494] width 1230 height 914
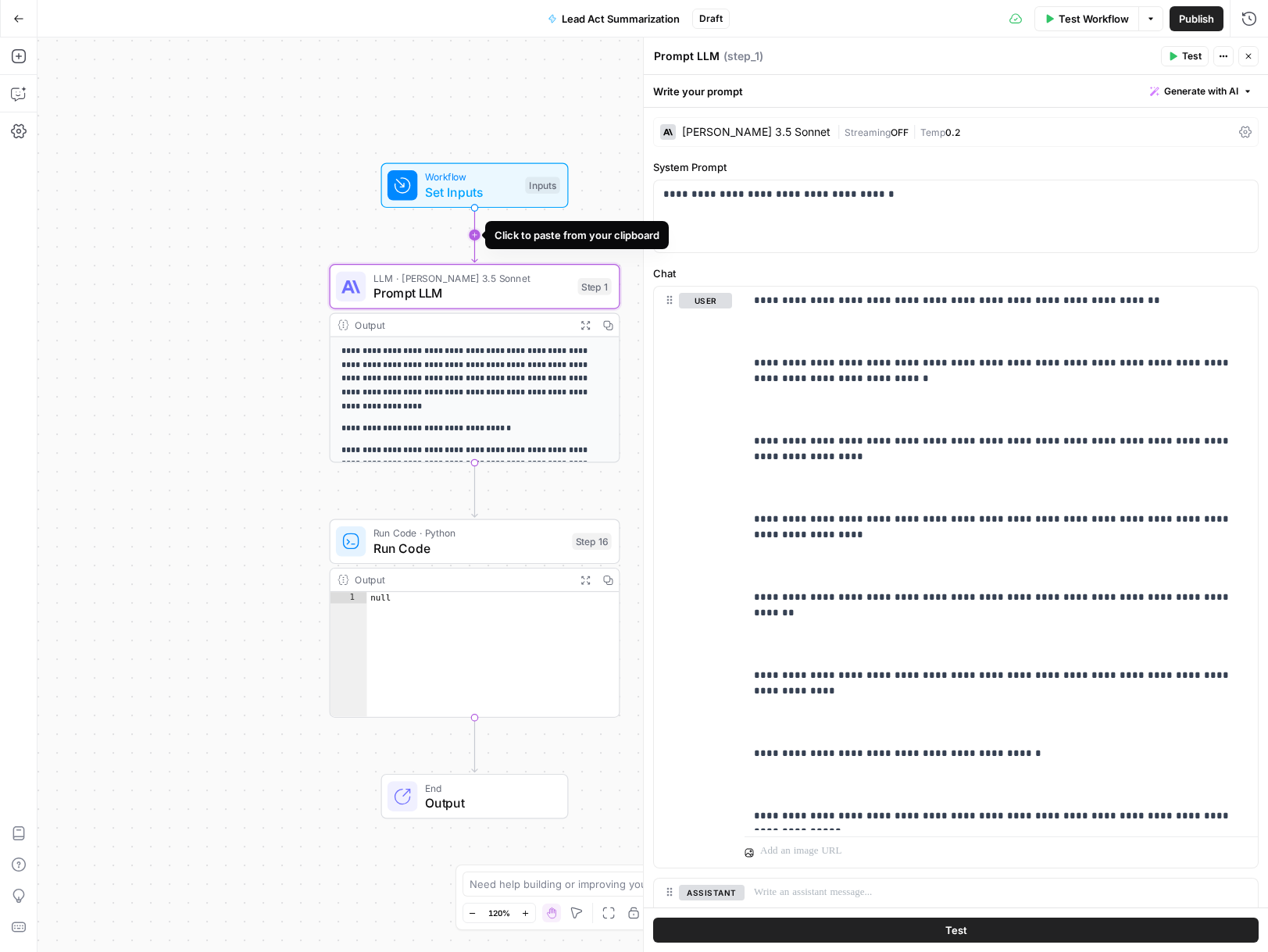
click at [476, 240] on icon "Edge from start to step_1" at bounding box center [475, 235] width 5 height 55
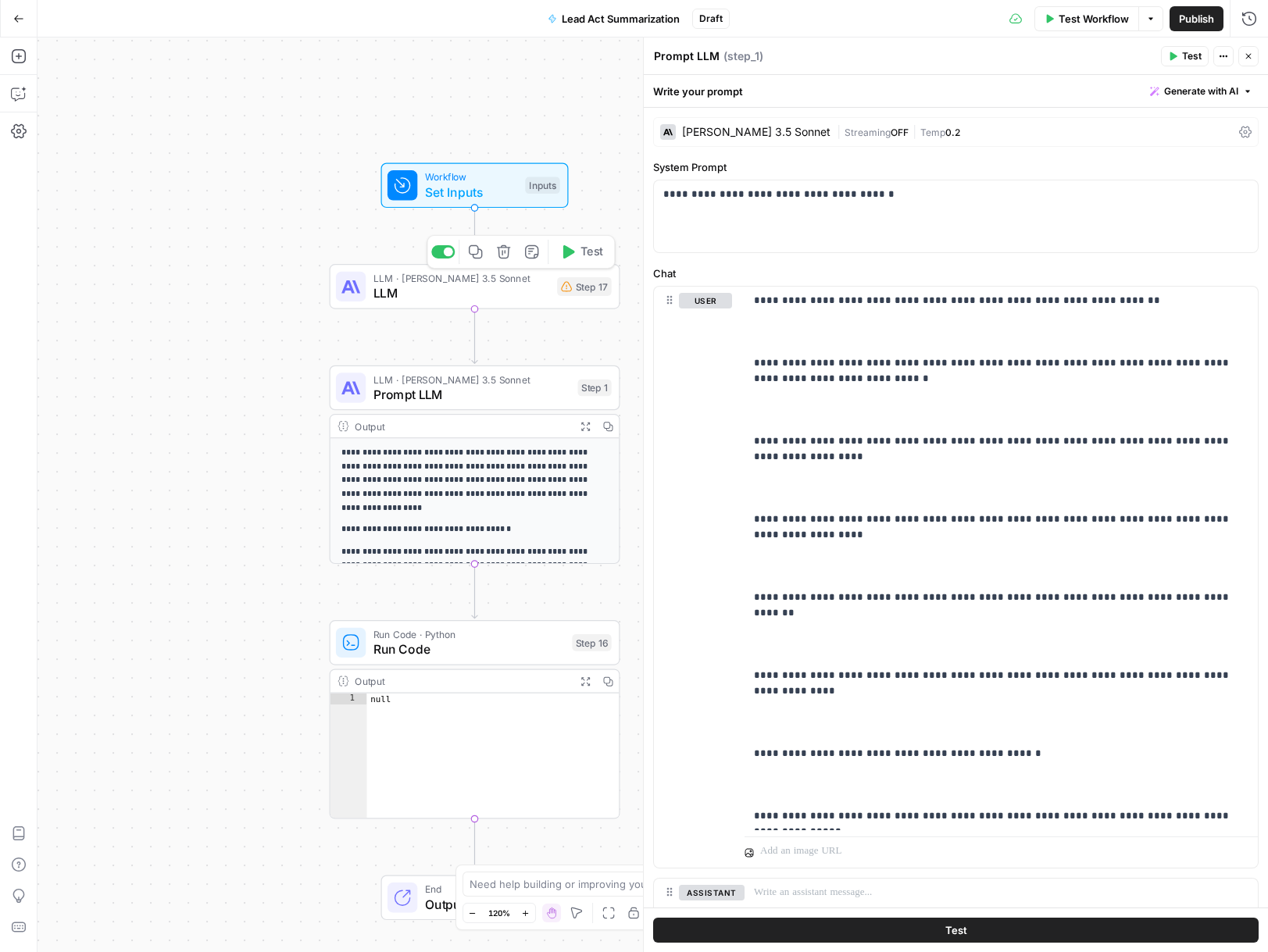
click at [510, 255] on button "Delete step" at bounding box center [503, 252] width 24 height 24
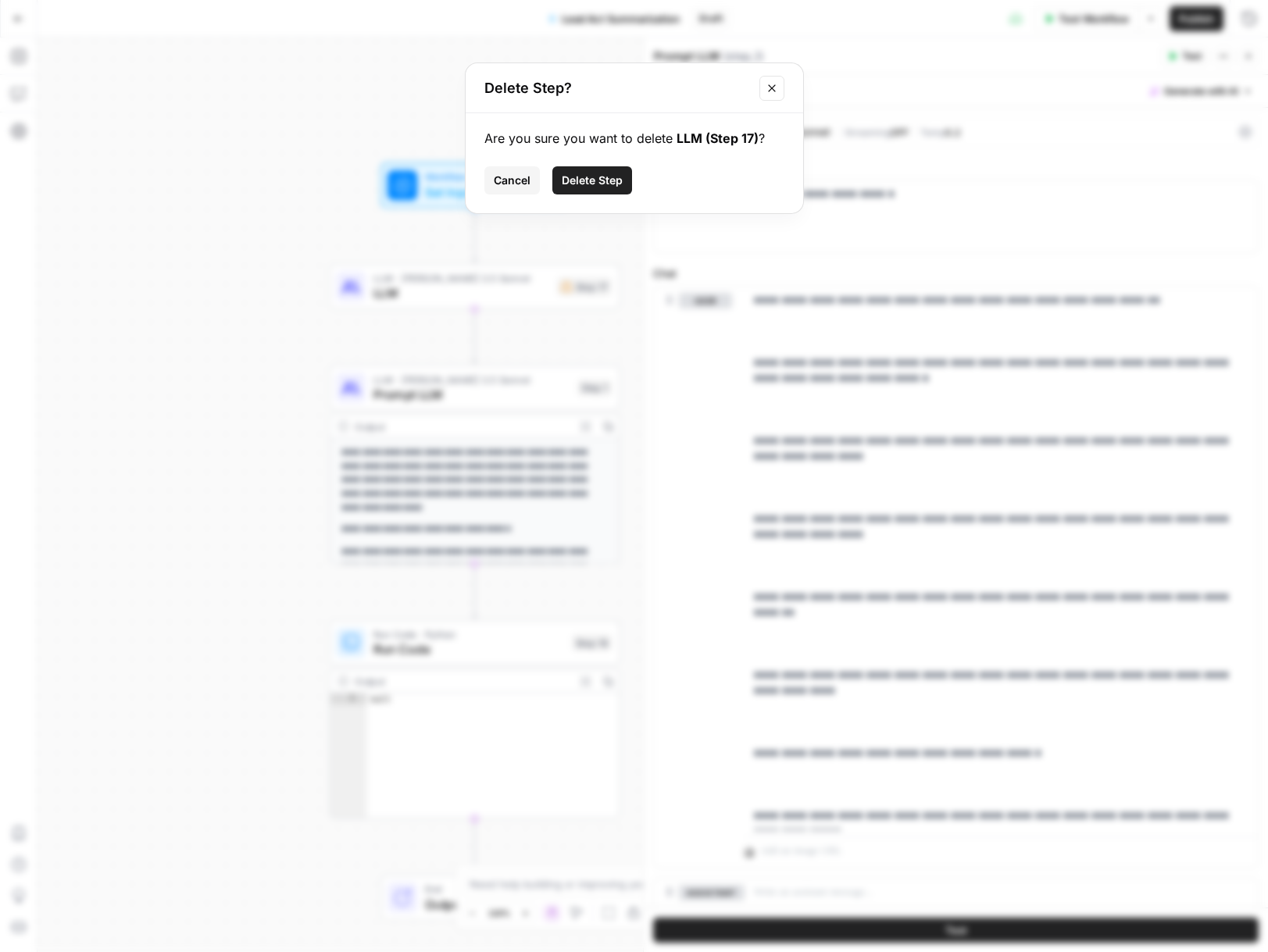
click at [614, 179] on span "Delete Step" at bounding box center [592, 180] width 61 height 15
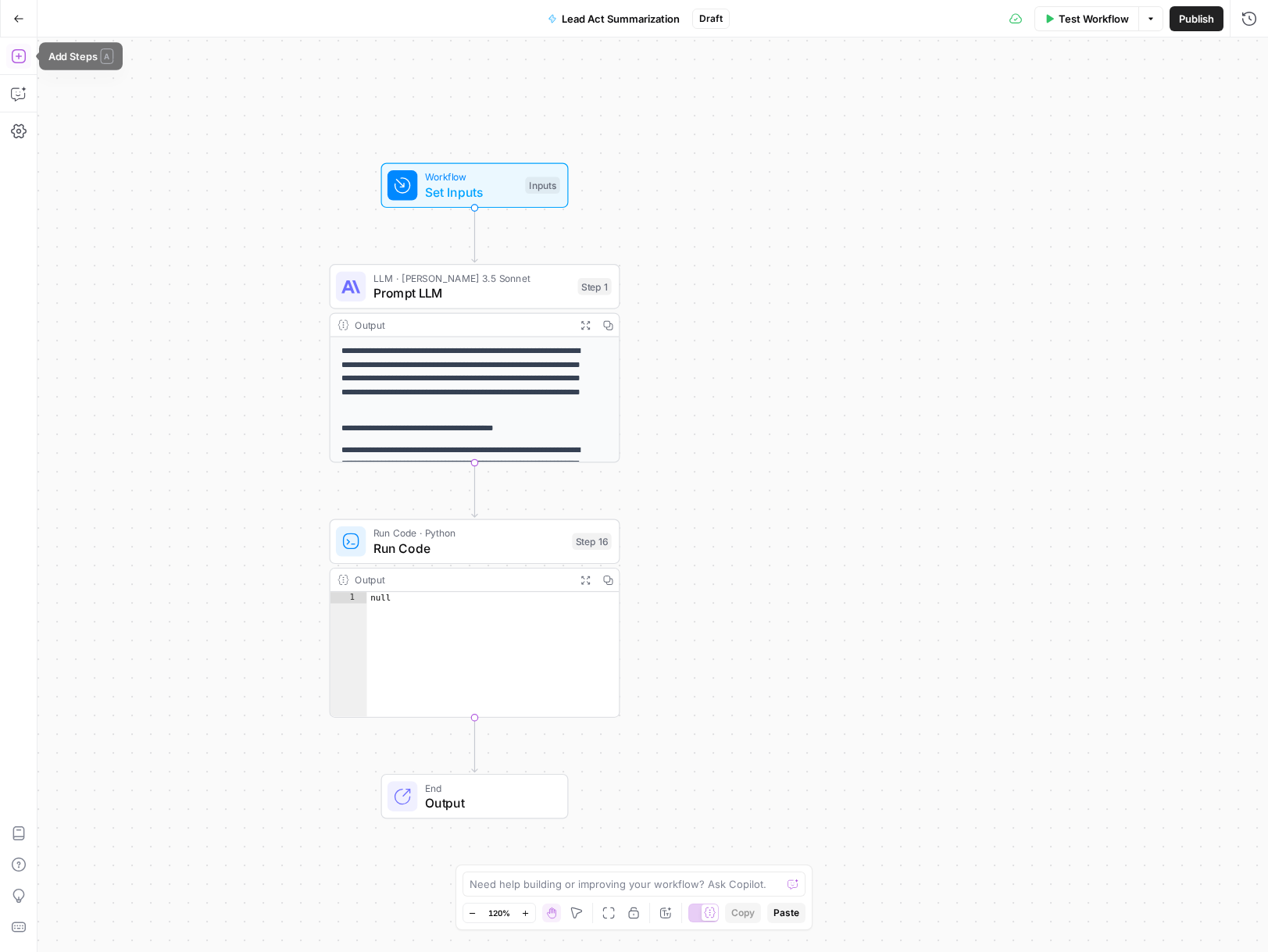
click at [20, 60] on icon "button" at bounding box center [18, 56] width 15 height 15
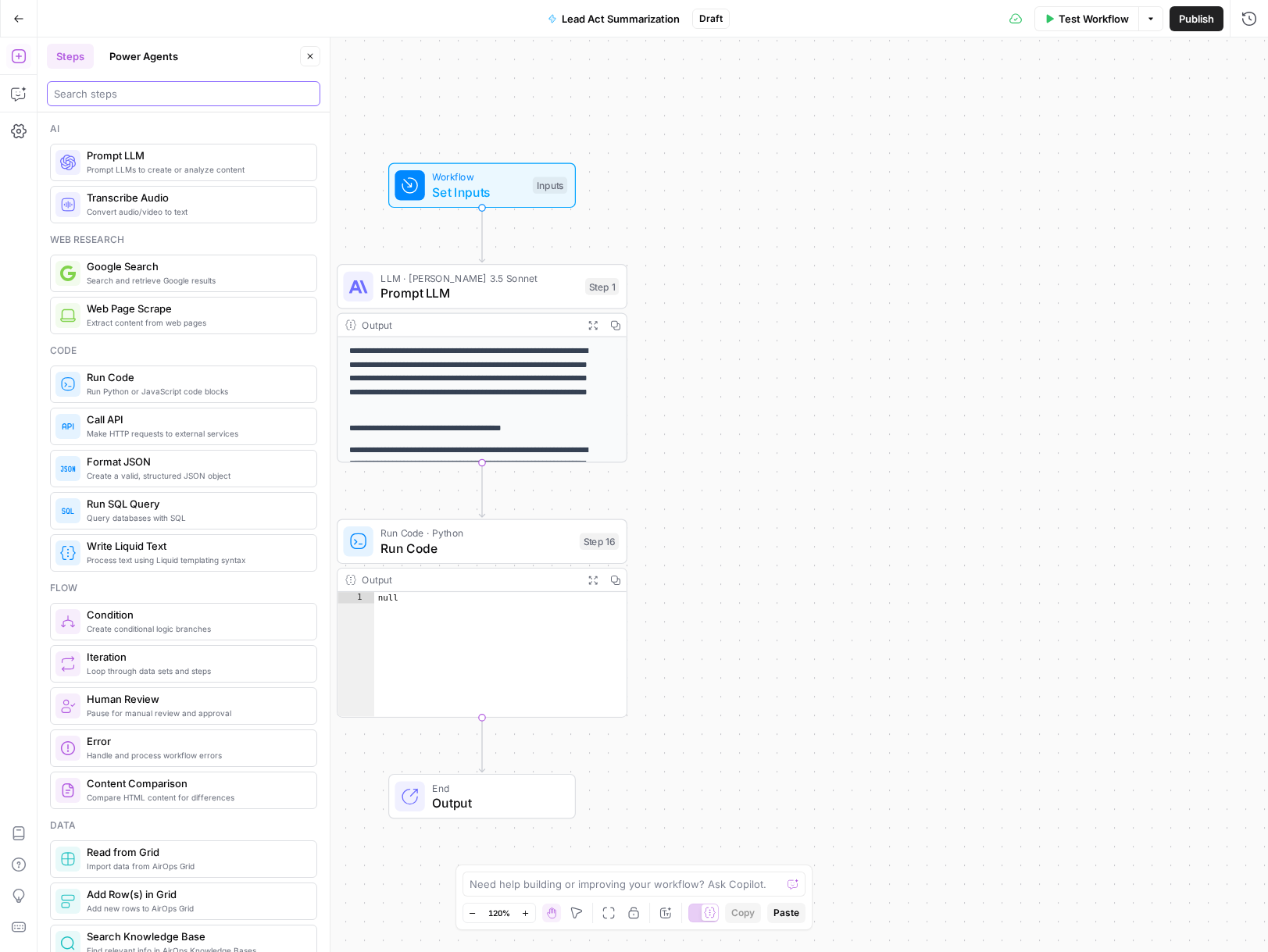
click at [119, 95] on input "search" at bounding box center [184, 93] width 260 height 15
type input "p"
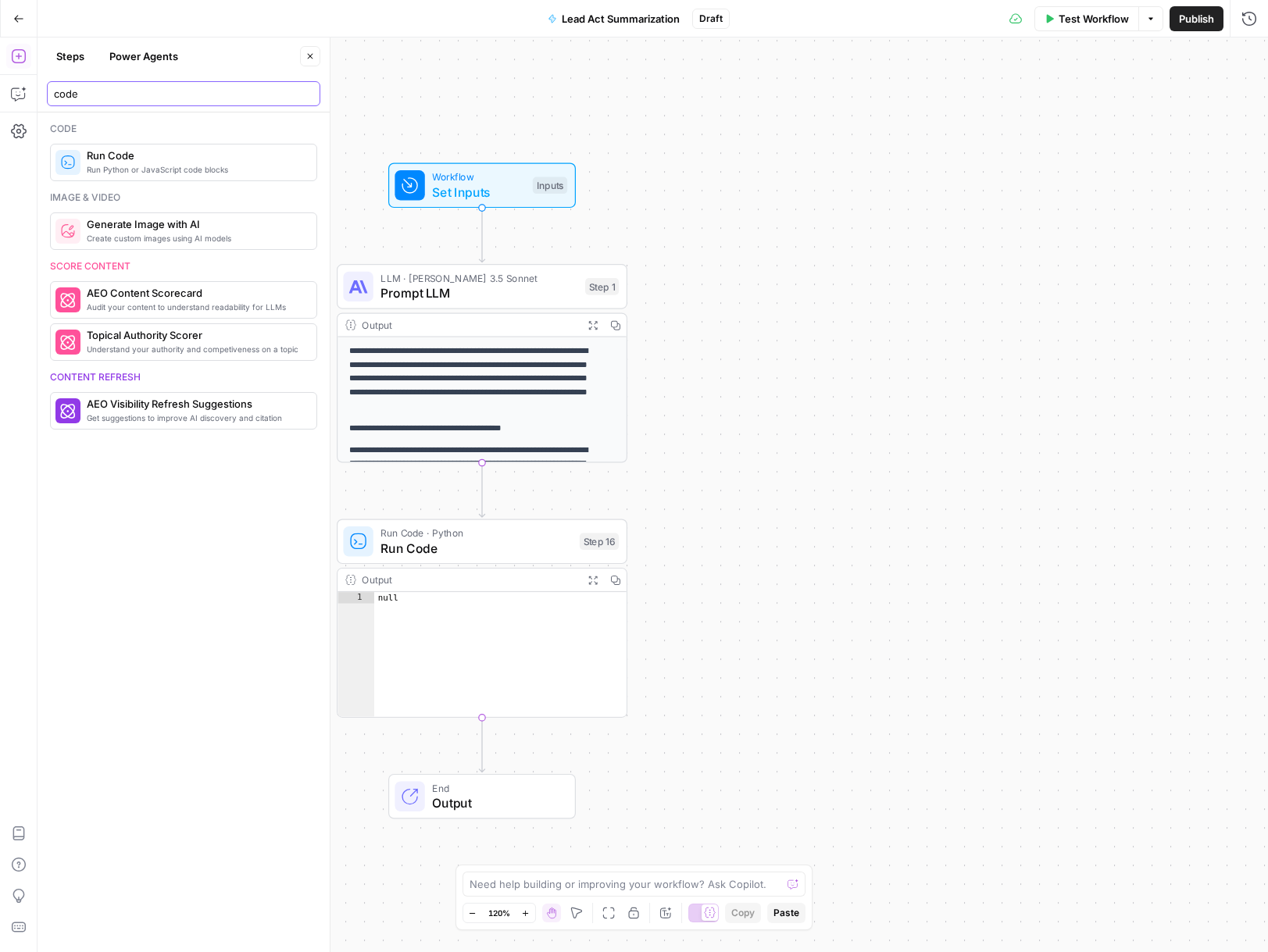
type input "code"
click at [108, 160] on span "Run Code" at bounding box center [195, 155] width 217 height 15
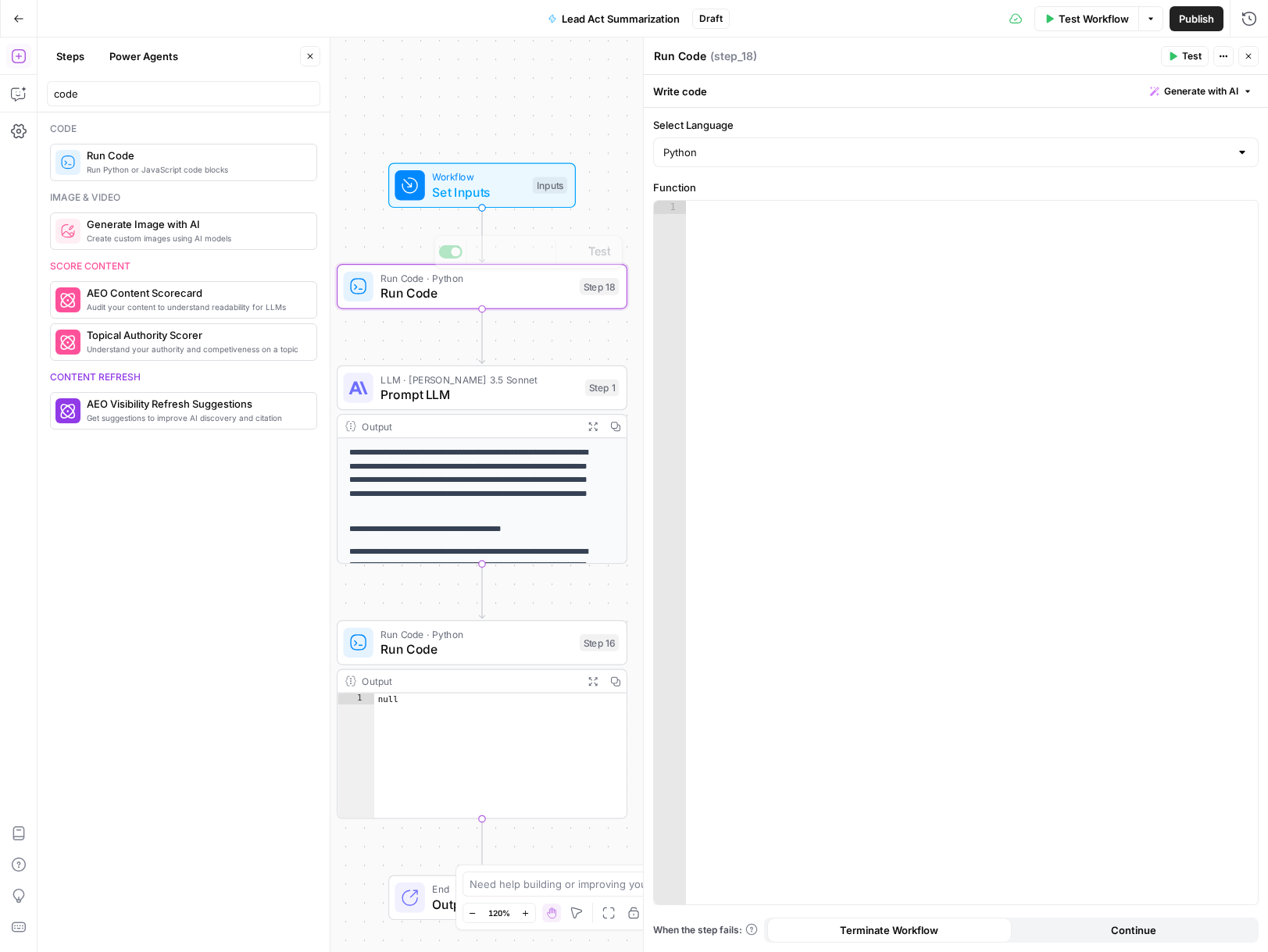
click at [856, 265] on div at bounding box center [972, 566] width 572 height 731
click at [945, 265] on div at bounding box center [972, 566] width 572 height 731
click at [819, 137] on div "Select Language Python" at bounding box center [955, 142] width 605 height 50
click at [820, 150] on input "Select Language" at bounding box center [947, 151] width 566 height 15
click at [806, 215] on span "Python" at bounding box center [954, 212] width 541 height 15
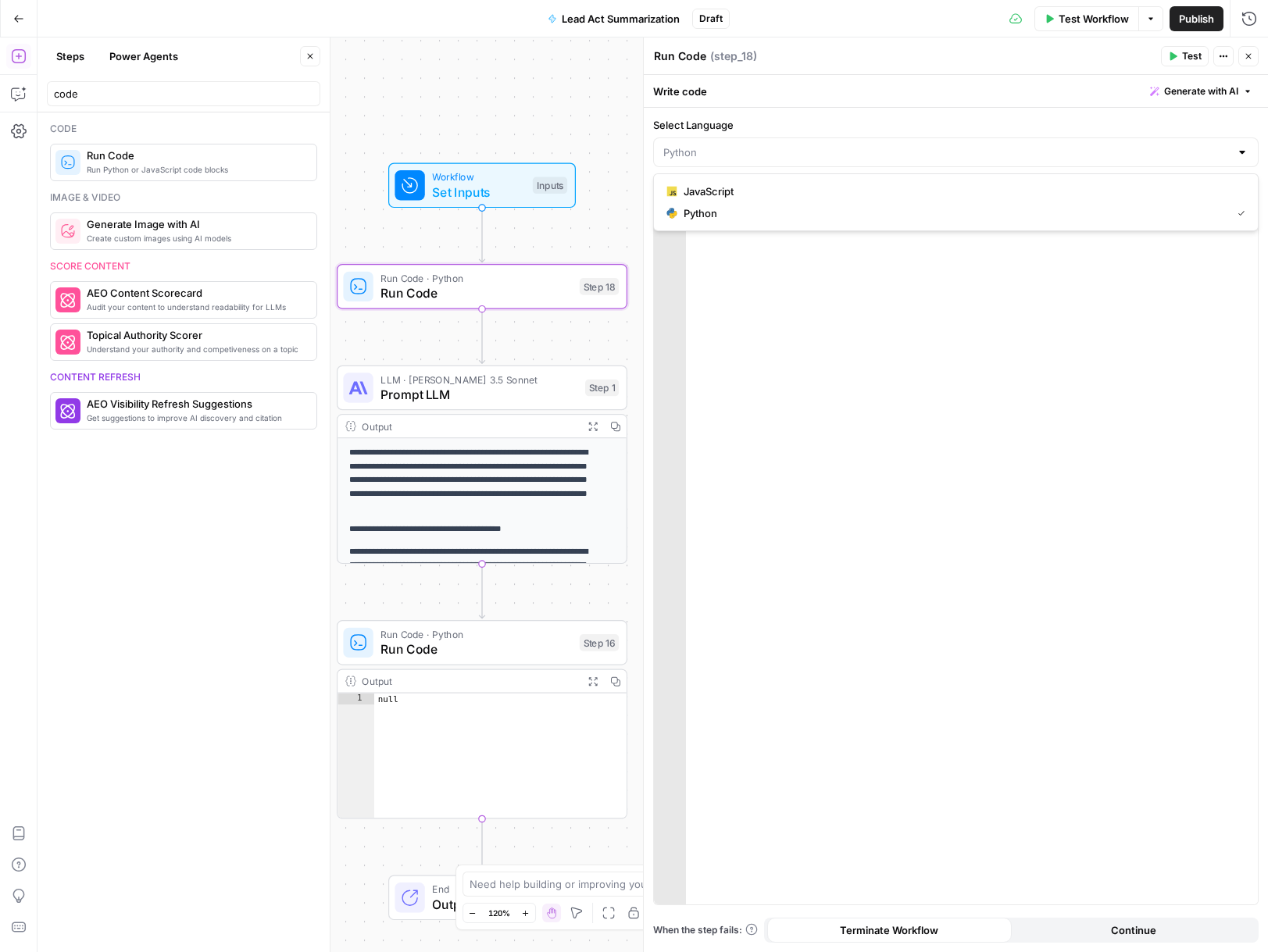
type input "Python"
click at [827, 254] on div at bounding box center [972, 566] width 572 height 731
click at [826, 253] on div at bounding box center [972, 566] width 572 height 731
click at [510, 258] on icon "button" at bounding box center [510, 252] width 13 height 13
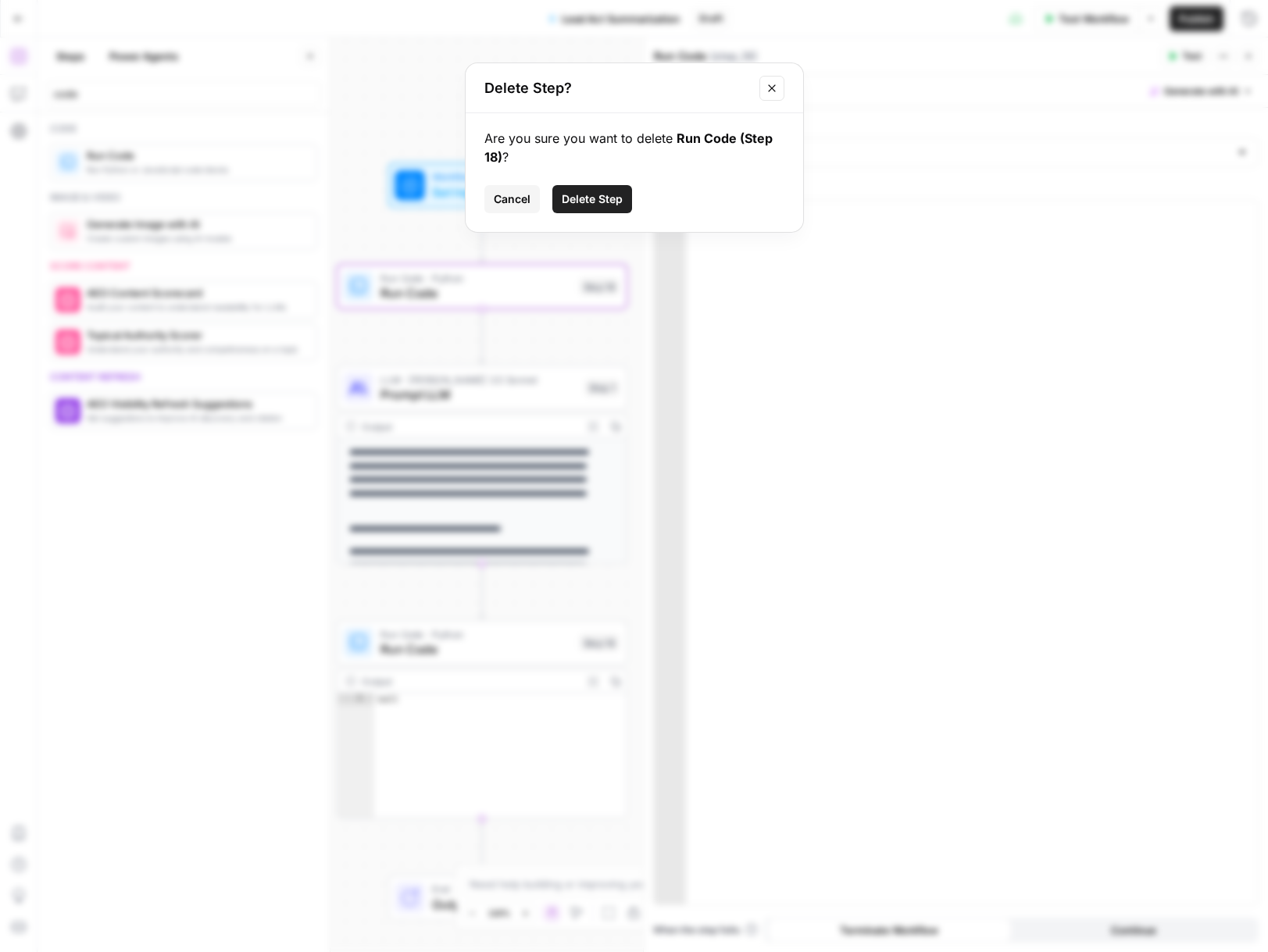
click at [621, 193] on span "Delete Step" at bounding box center [592, 199] width 61 height 15
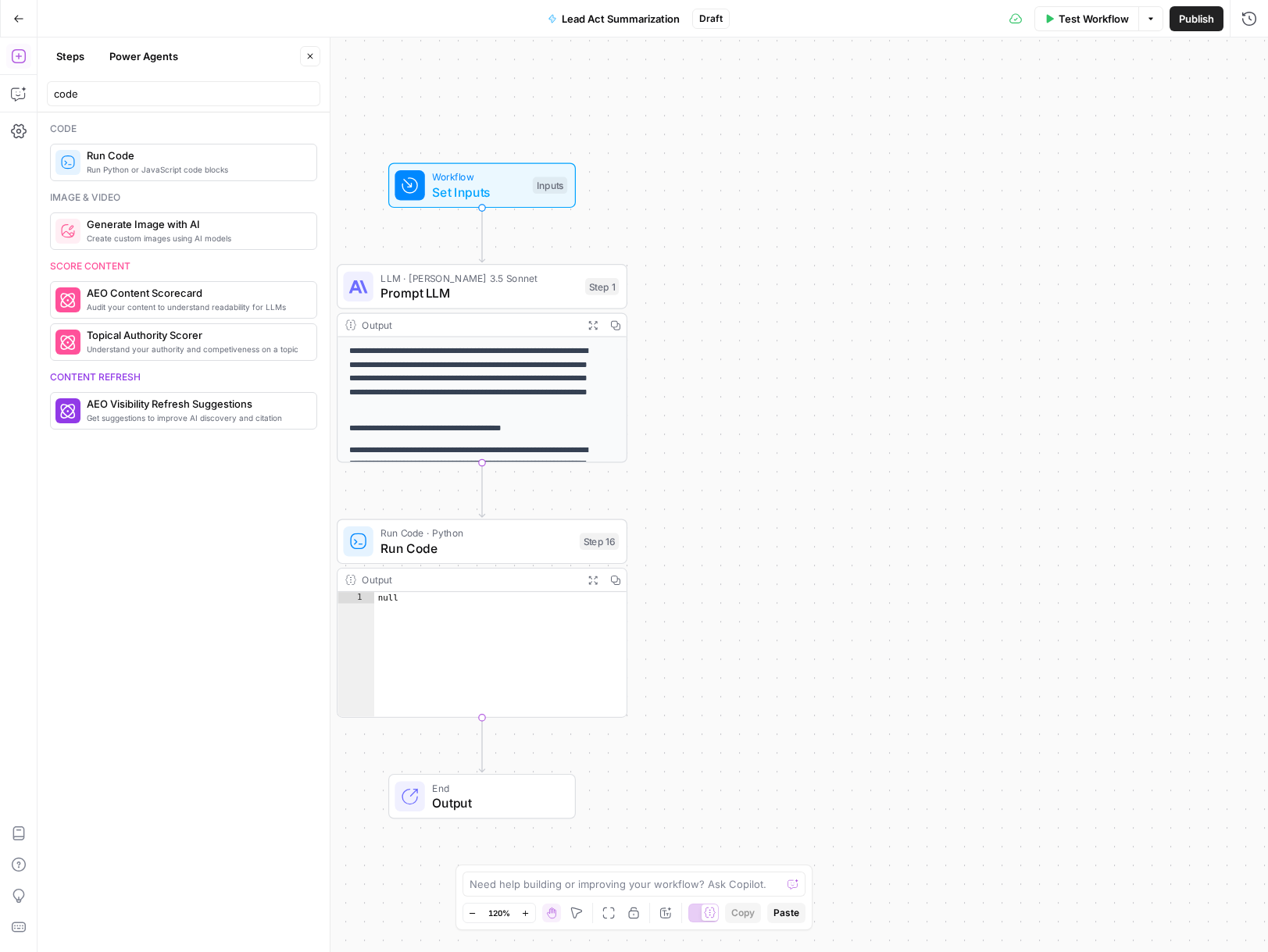
click at [19, 16] on icon "button" at bounding box center [19, 19] width 11 height 11
